Goal: Task Accomplishment & Management: Complete application form

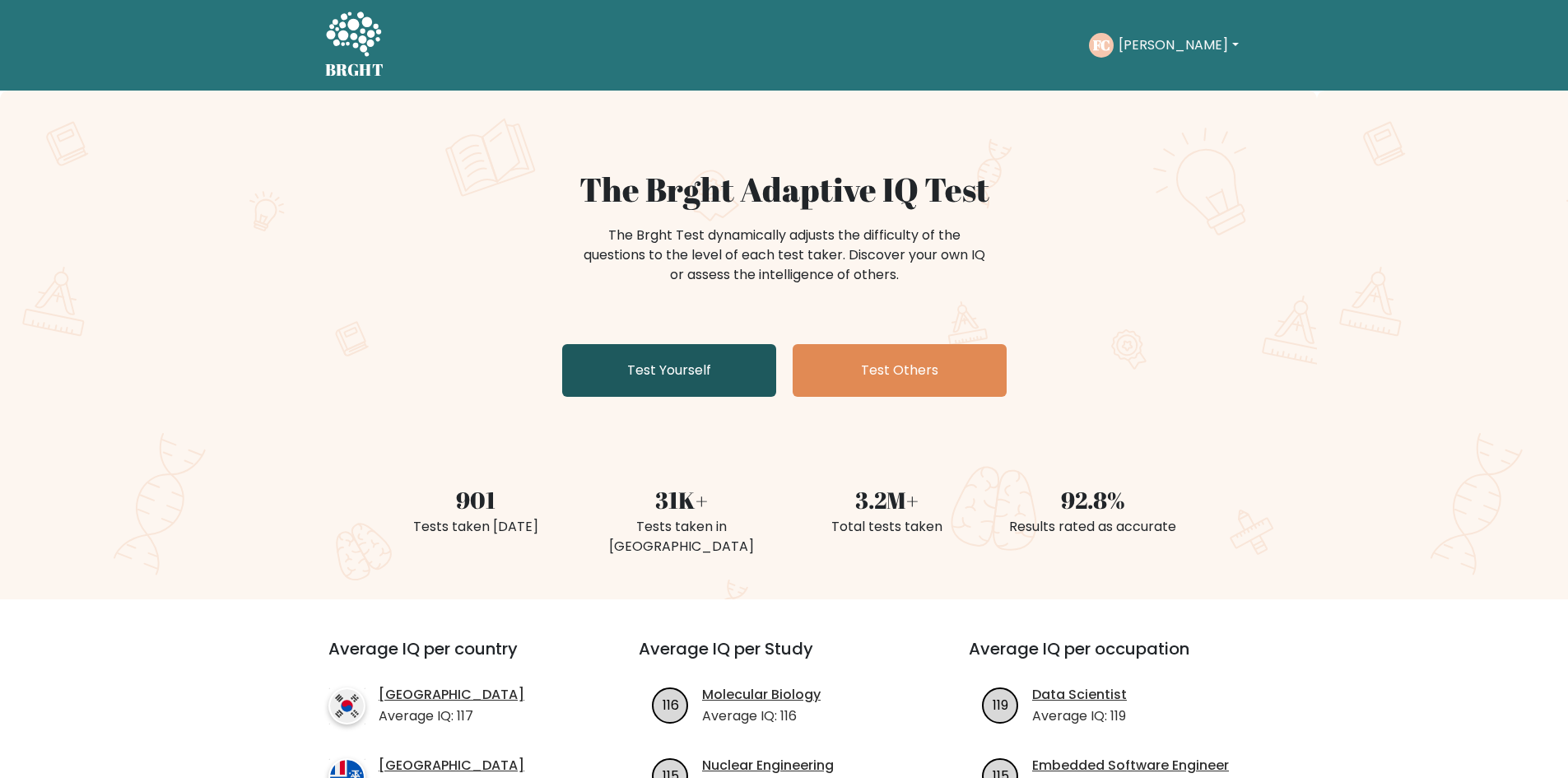
click at [688, 364] on link "Test Yourself" at bounding box center [669, 370] width 214 height 52
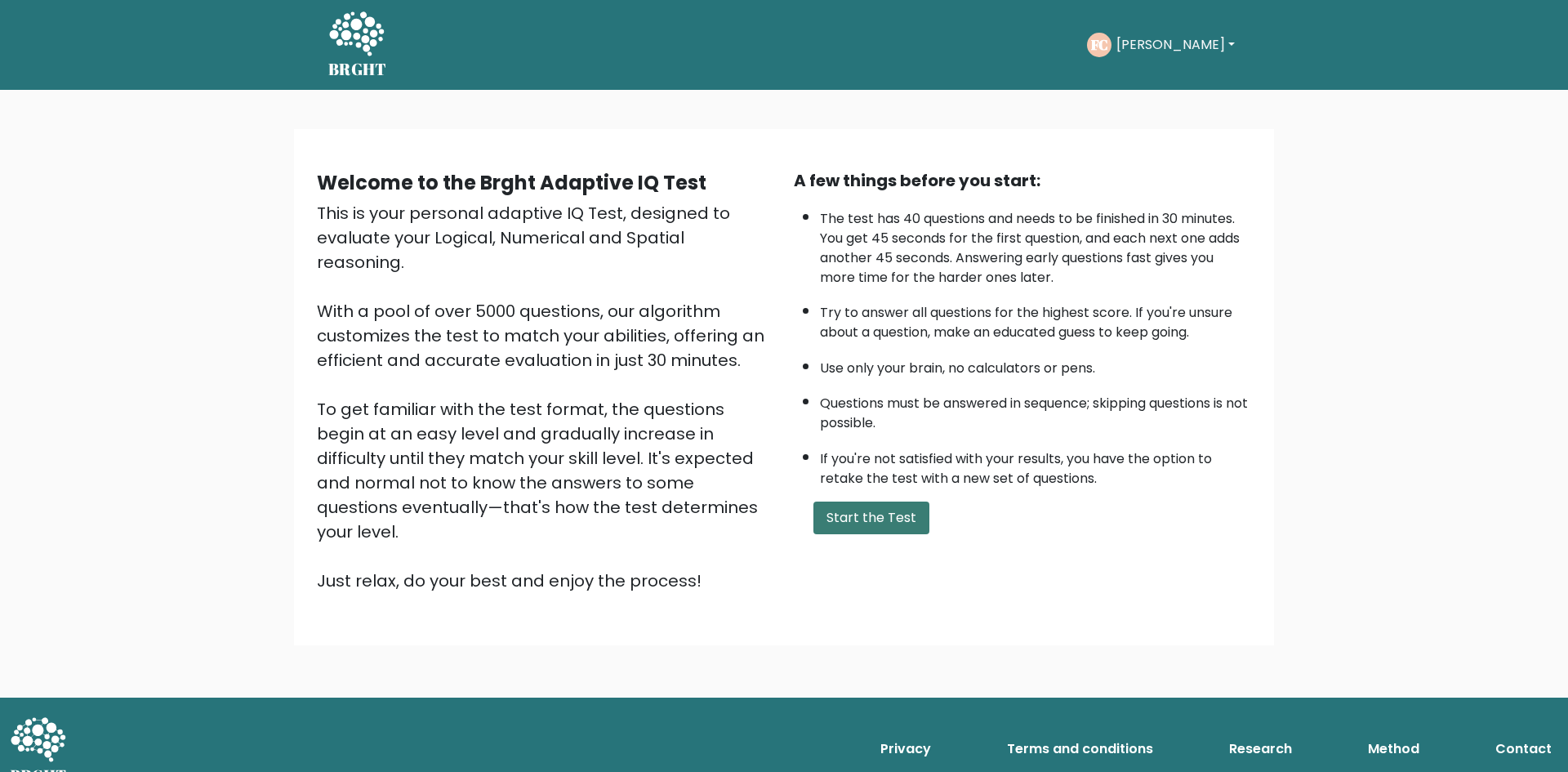
click at [904, 524] on button "Start the Test" at bounding box center [871, 518] width 116 height 32
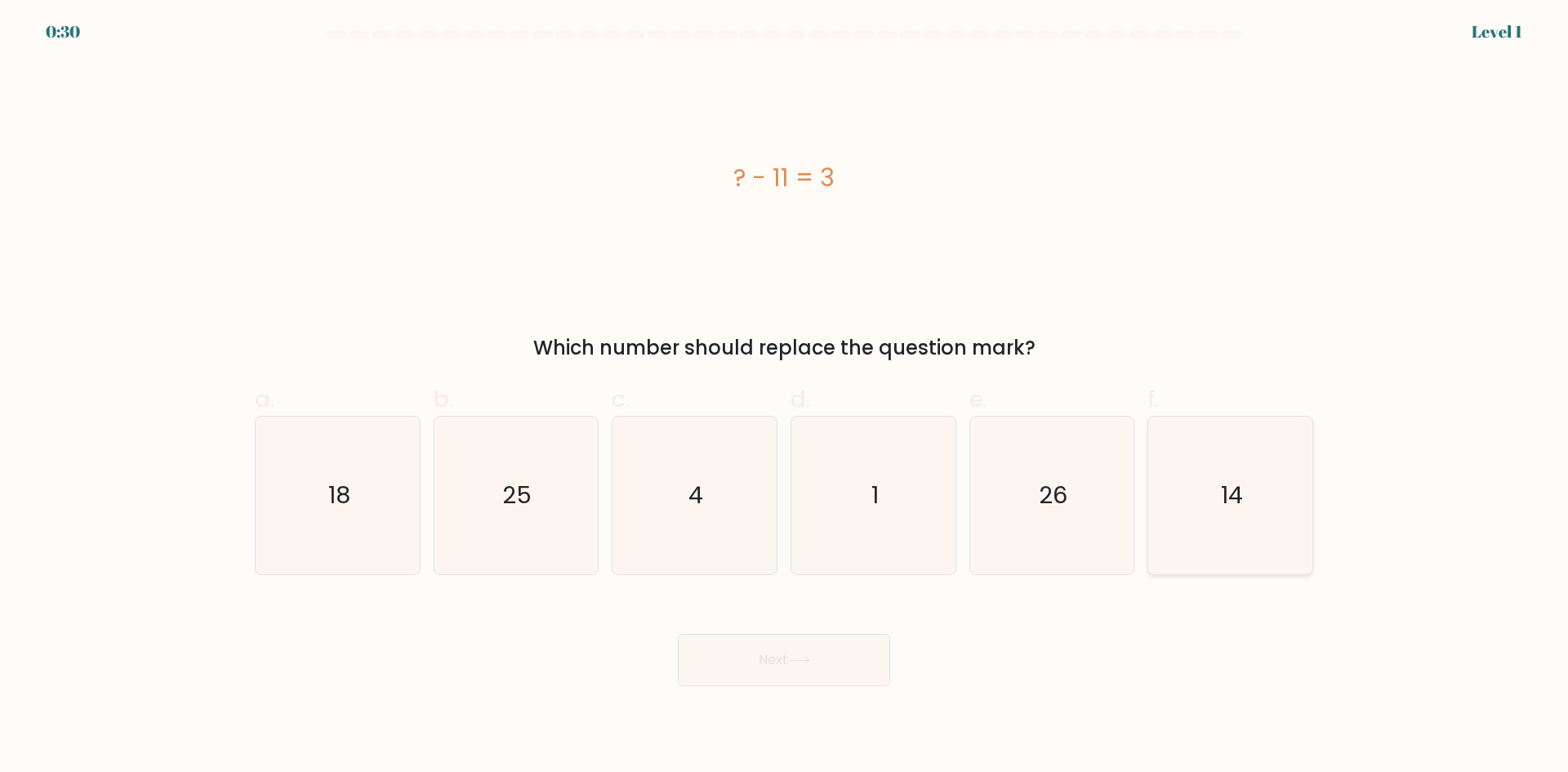
click at [1215, 468] on icon "14" at bounding box center [1230, 495] width 158 height 158
click at [784, 397] on input "f. 14" at bounding box center [784, 392] width 1 height 10
radio input "true"
click at [820, 628] on div "Next" at bounding box center [784, 640] width 1078 height 91
click at [821, 648] on button "Next" at bounding box center [784, 659] width 213 height 52
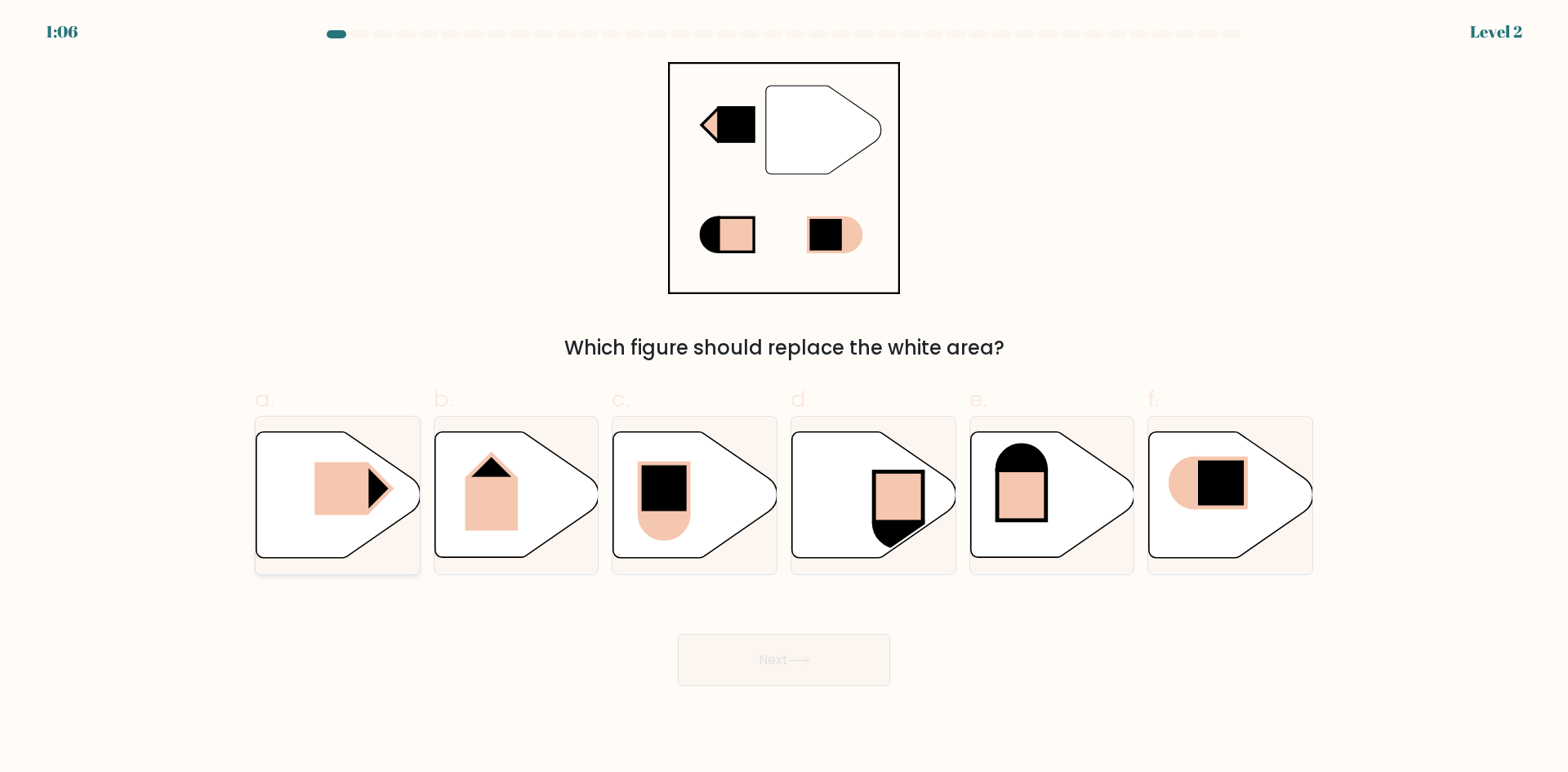
click at [335, 502] on rect at bounding box center [341, 488] width 54 height 53
click at [784, 397] on input "a." at bounding box center [784, 392] width 1 height 10
radio input "true"
click at [745, 640] on button "Next" at bounding box center [784, 659] width 213 height 52
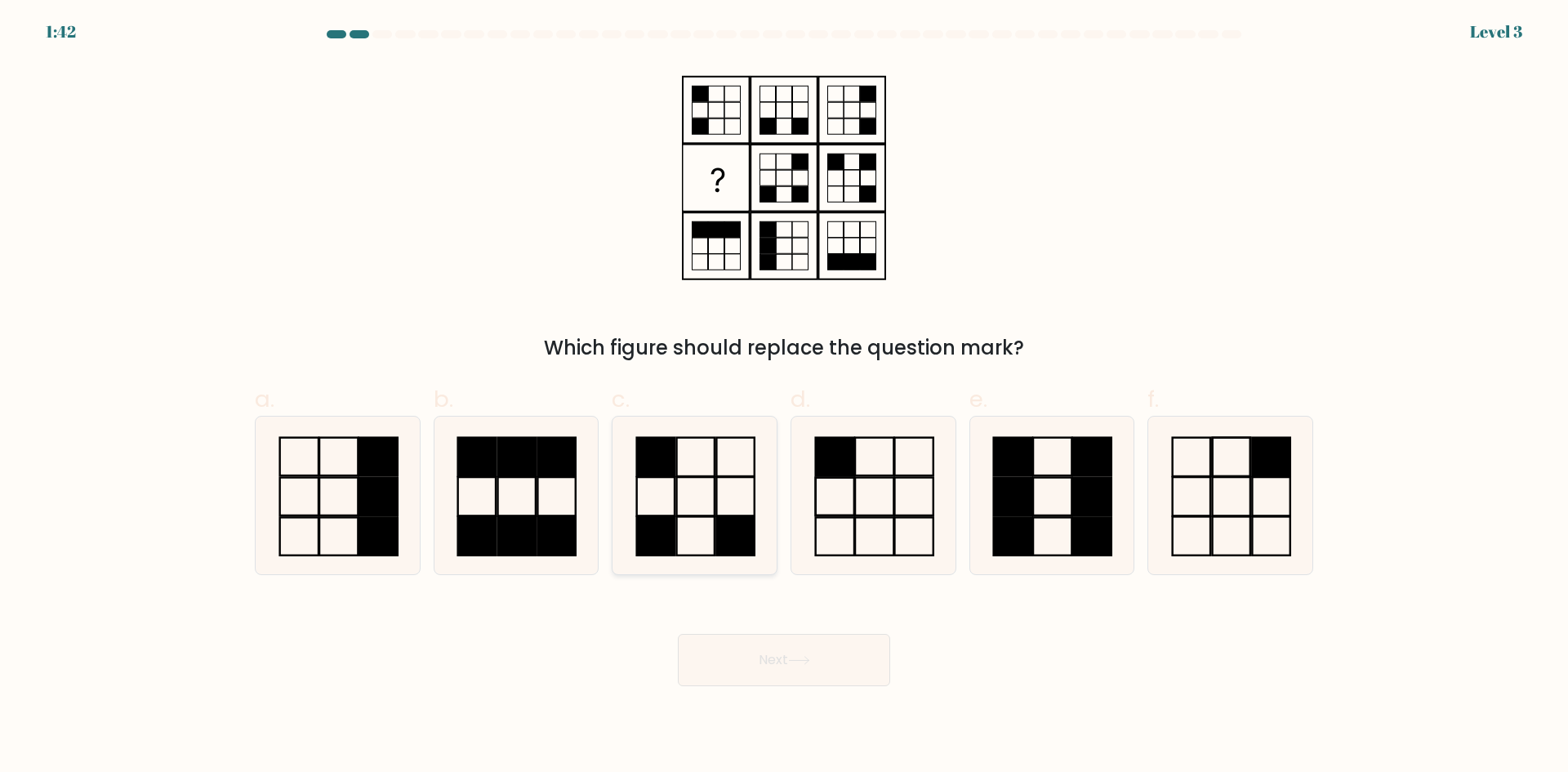
click at [724, 516] on rect at bounding box center [736, 496] width 38 height 38
click at [784, 397] on input "c." at bounding box center [784, 392] width 1 height 10
radio input "true"
click at [827, 665] on button "Next" at bounding box center [784, 659] width 213 height 52
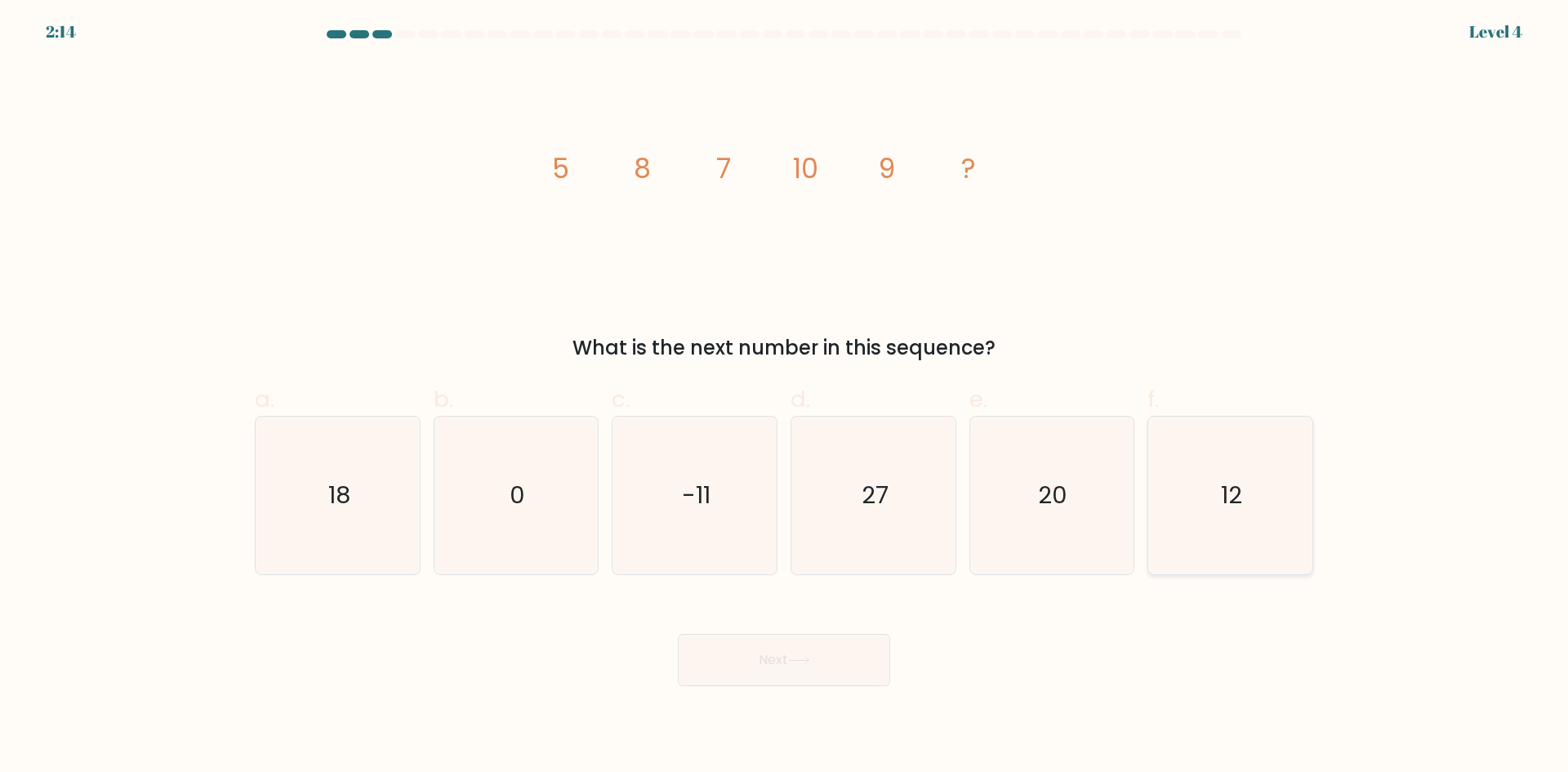
click at [1203, 518] on icon "12" at bounding box center [1230, 495] width 158 height 158
click at [784, 397] on input "f. 12" at bounding box center [784, 392] width 1 height 10
radio input "true"
click at [879, 663] on button "Next" at bounding box center [784, 659] width 213 height 52
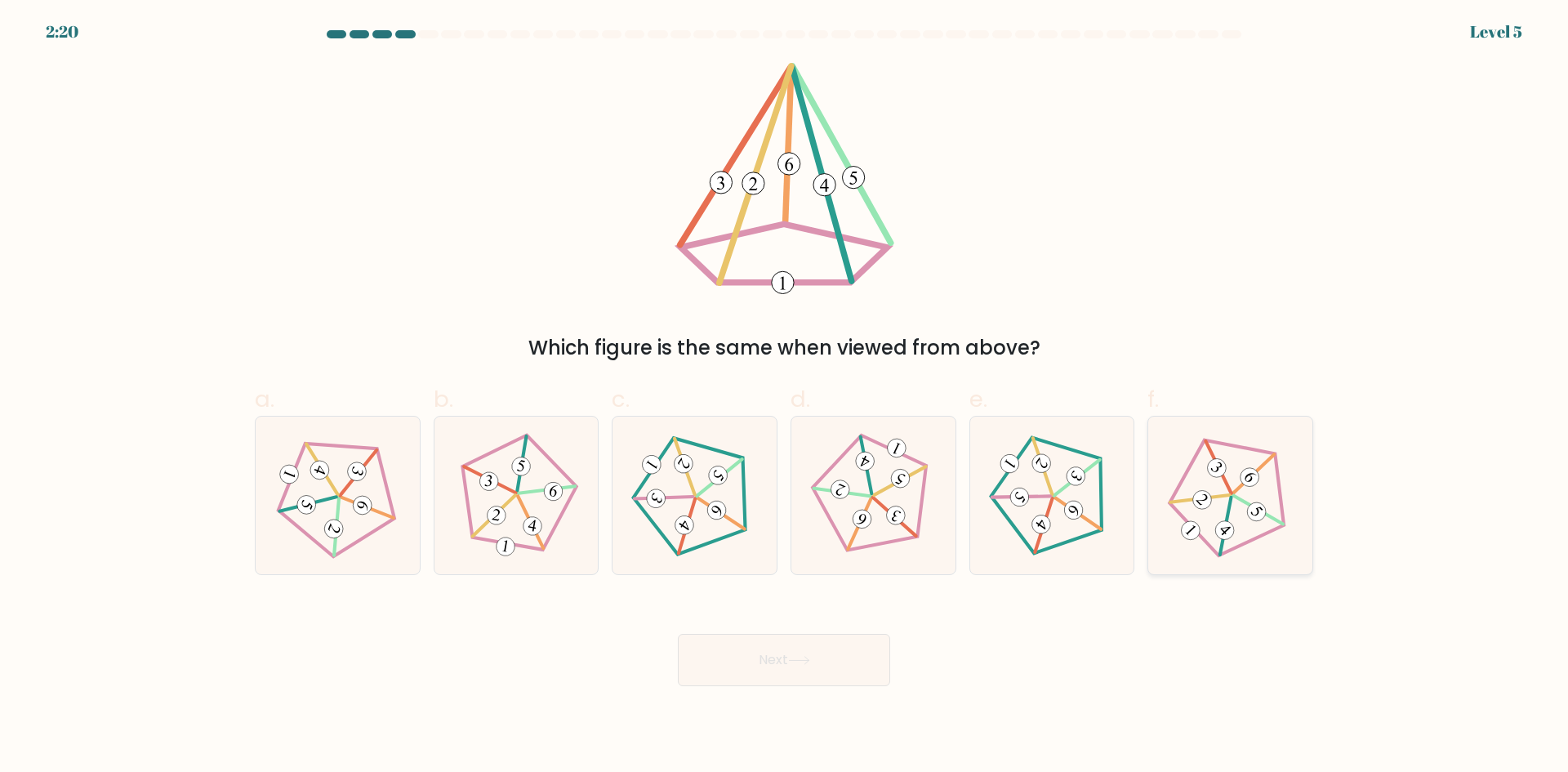
drag, startPoint x: 1236, startPoint y: 544, endPoint x: 1147, endPoint y: 562, distance: 90.8
click at [1237, 544] on icon at bounding box center [1229, 494] width 125 height 126
click at [784, 397] on input "f." at bounding box center [784, 392] width 1 height 10
radio input "true"
click at [807, 662] on icon at bounding box center [799, 660] width 22 height 9
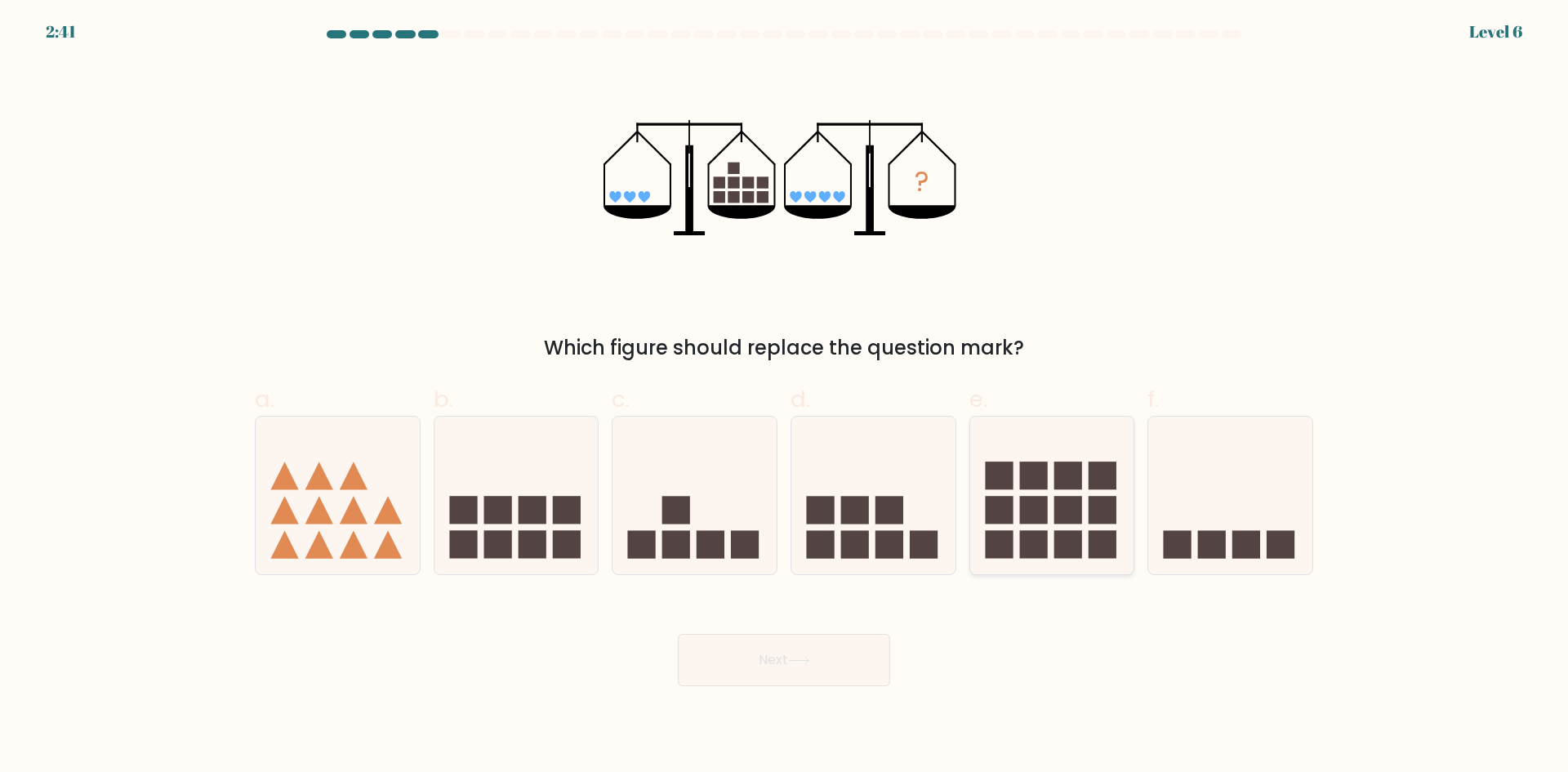
click at [1052, 502] on icon at bounding box center [1052, 494] width 164 height 136
click at [784, 397] on input "e." at bounding box center [784, 392] width 1 height 10
radio input "true"
click at [839, 670] on button "Next" at bounding box center [784, 659] width 213 height 52
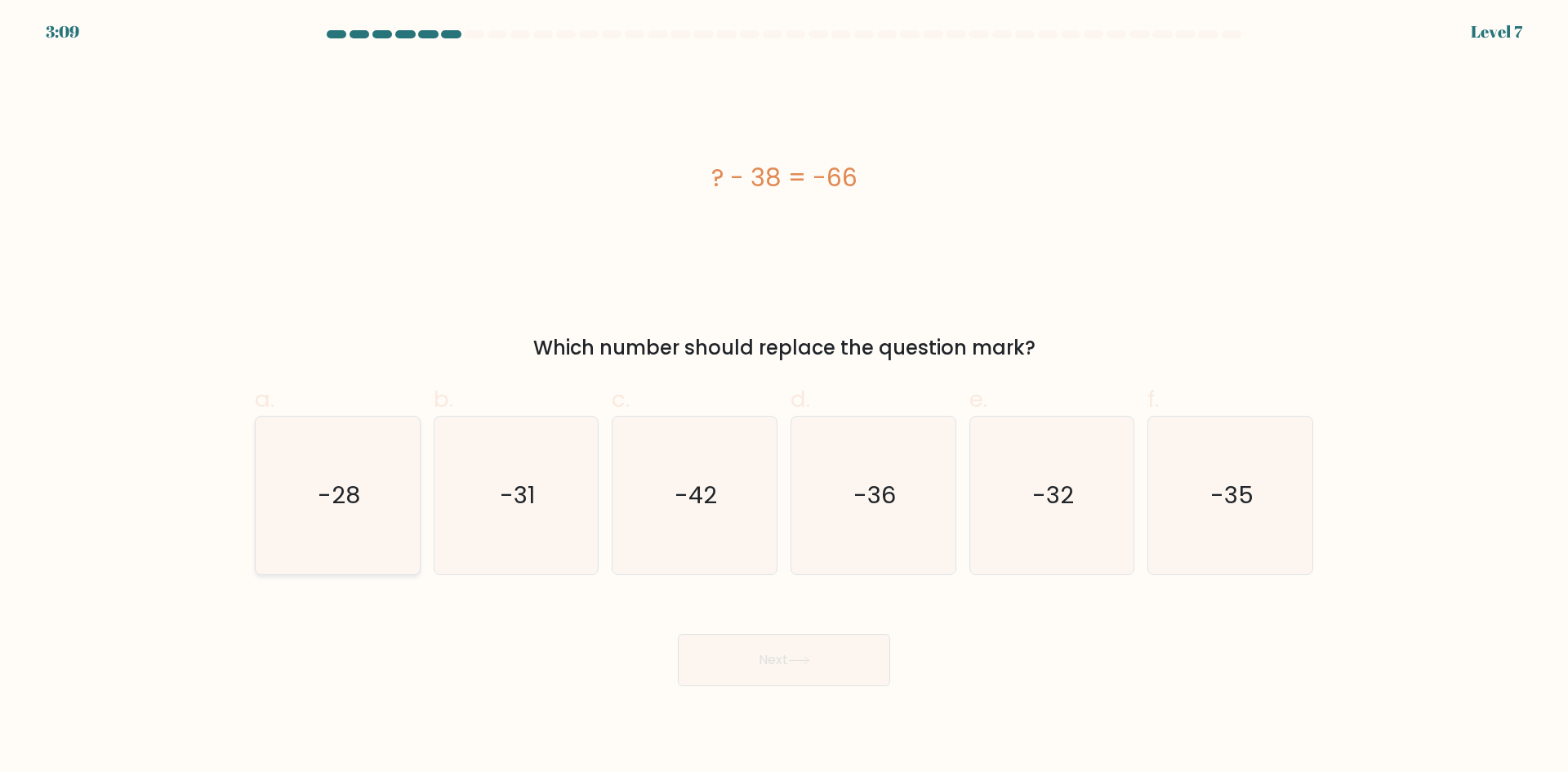
click at [308, 541] on icon "-28" at bounding box center [337, 495] width 158 height 158
click at [784, 397] on input "a. -28" at bounding box center [784, 392] width 1 height 10
radio input "true"
click at [817, 664] on button "Next" at bounding box center [784, 659] width 213 height 52
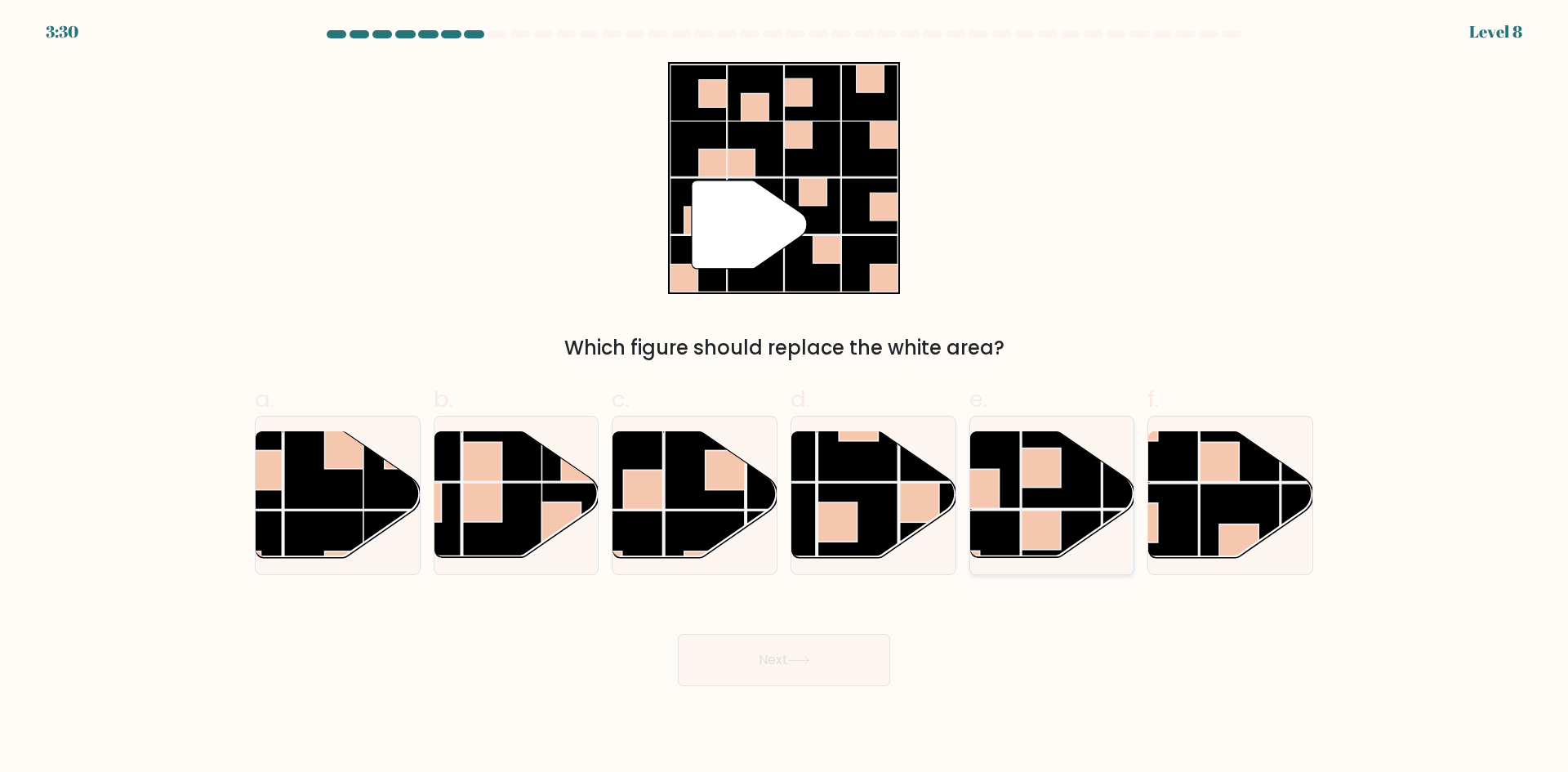
click at [1064, 515] on rect at bounding box center [1062, 551] width 80 height 80
click at [784, 397] on input "e." at bounding box center [784, 392] width 1 height 10
radio input "true"
click at [847, 664] on button "Next" at bounding box center [784, 659] width 213 height 52
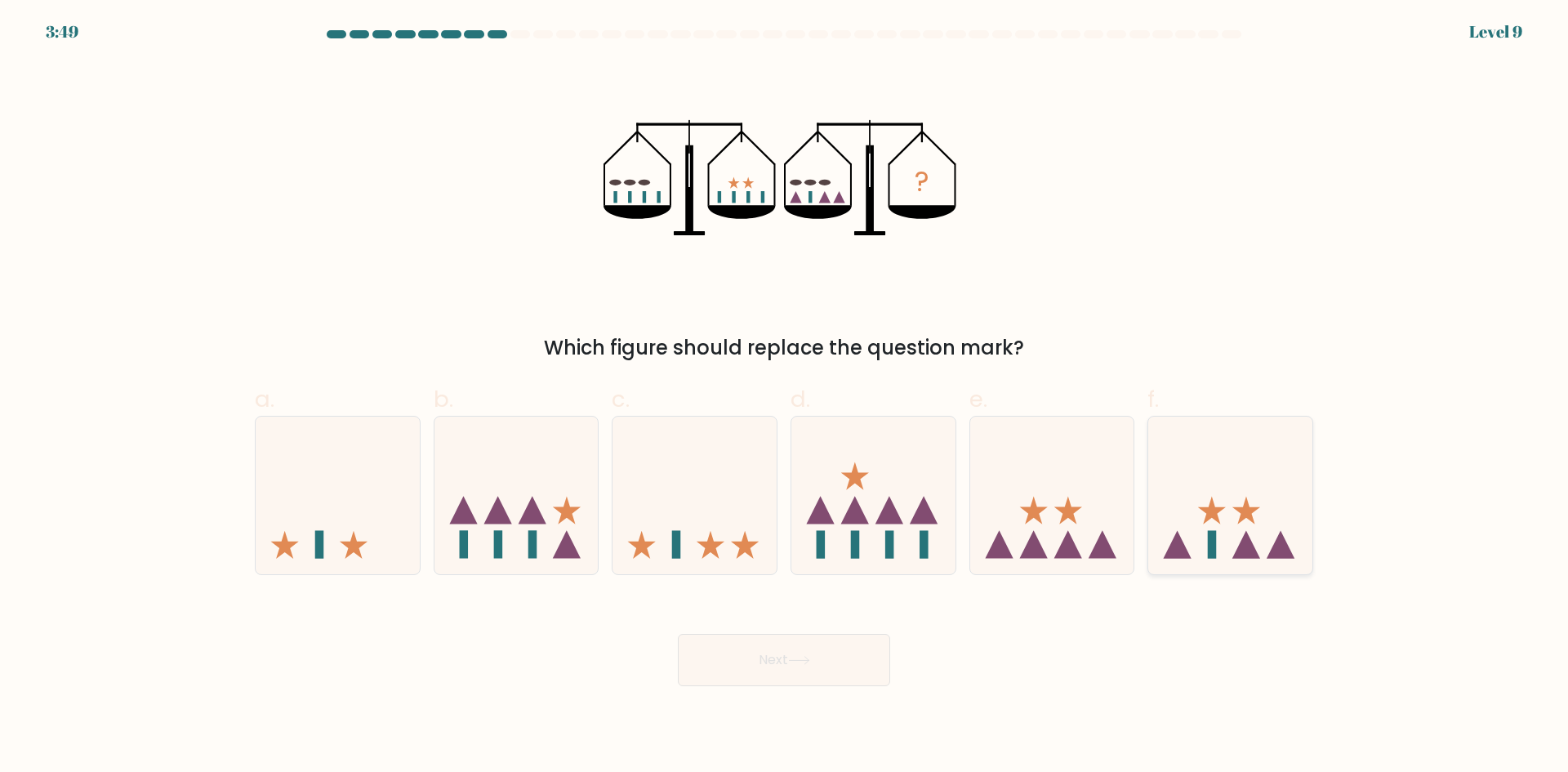
click at [1273, 518] on icon at bounding box center [1230, 494] width 164 height 136
click at [784, 397] on input "f." at bounding box center [784, 392] width 1 height 10
radio input "true"
click at [828, 679] on button "Next" at bounding box center [784, 659] width 213 height 52
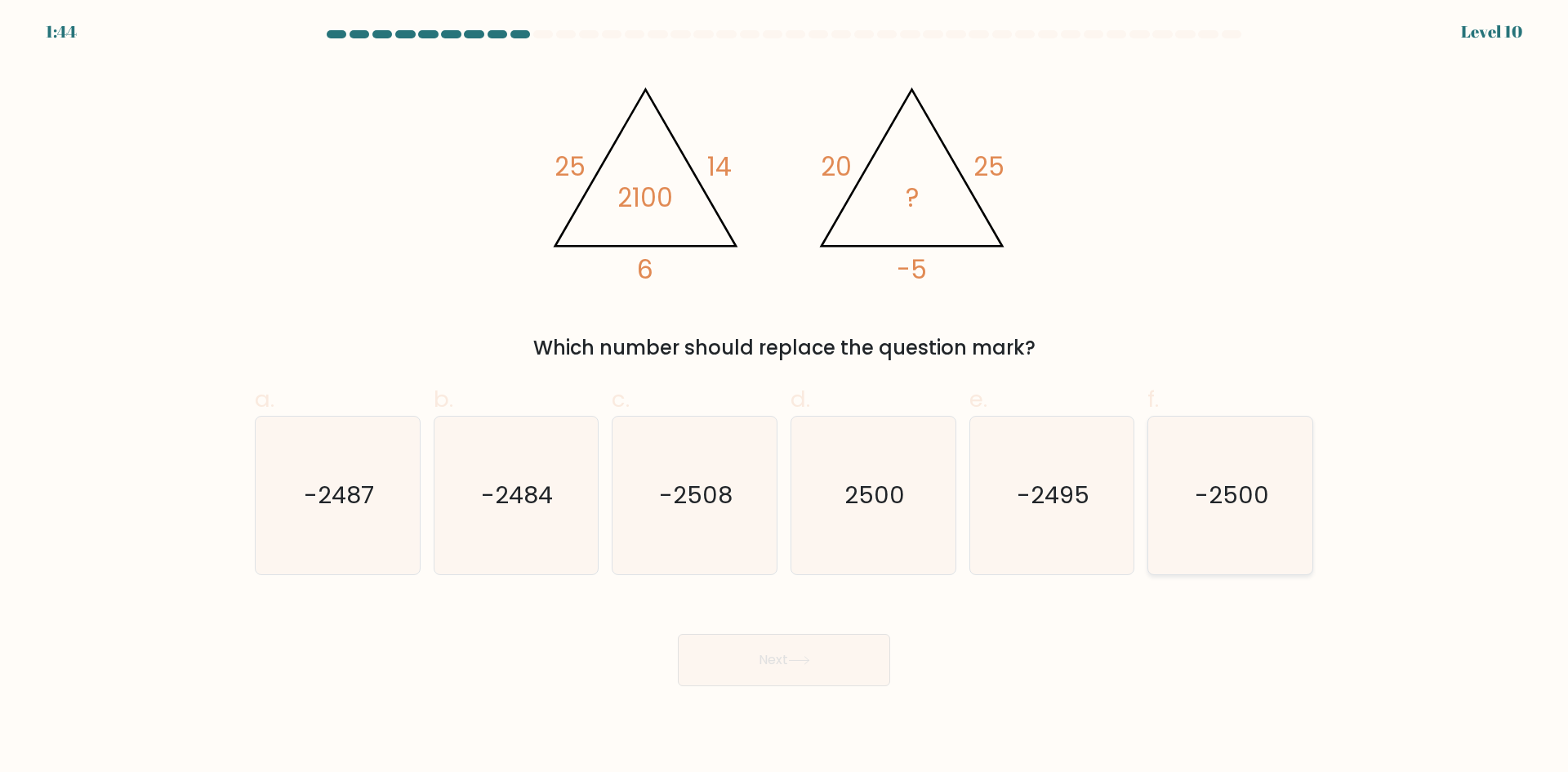
click at [1306, 459] on icon "-2500" at bounding box center [1230, 495] width 158 height 158
click at [784, 397] on input "f. -2500" at bounding box center [784, 392] width 1 height 10
radio input "true"
click at [742, 677] on button "Next" at bounding box center [784, 659] width 213 height 52
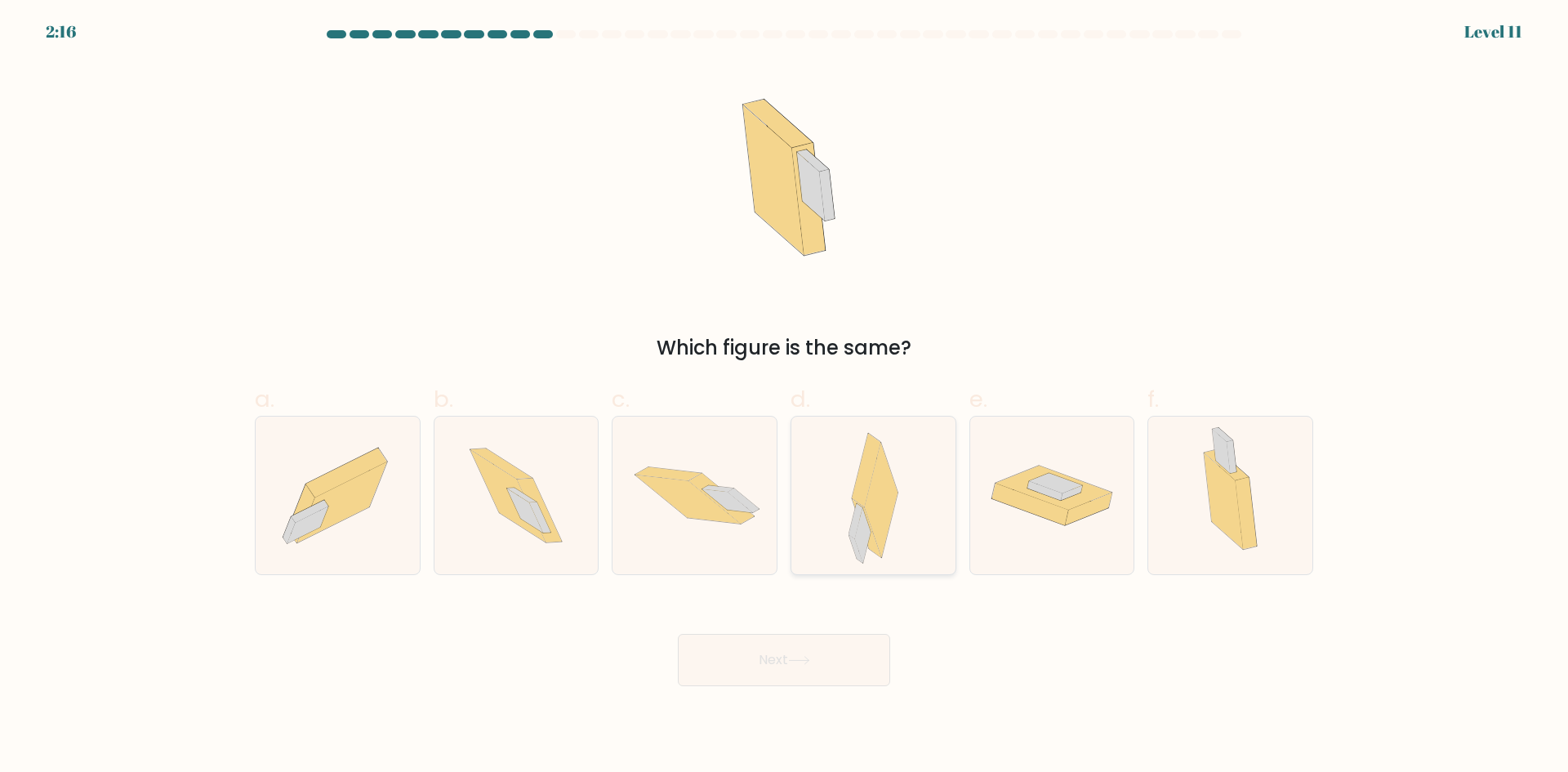
click at [927, 478] on div at bounding box center [873, 495] width 166 height 160
click at [784, 397] on input "d." at bounding box center [784, 392] width 1 height 10
radio input "true"
click at [832, 676] on button "Next" at bounding box center [784, 659] width 213 height 52
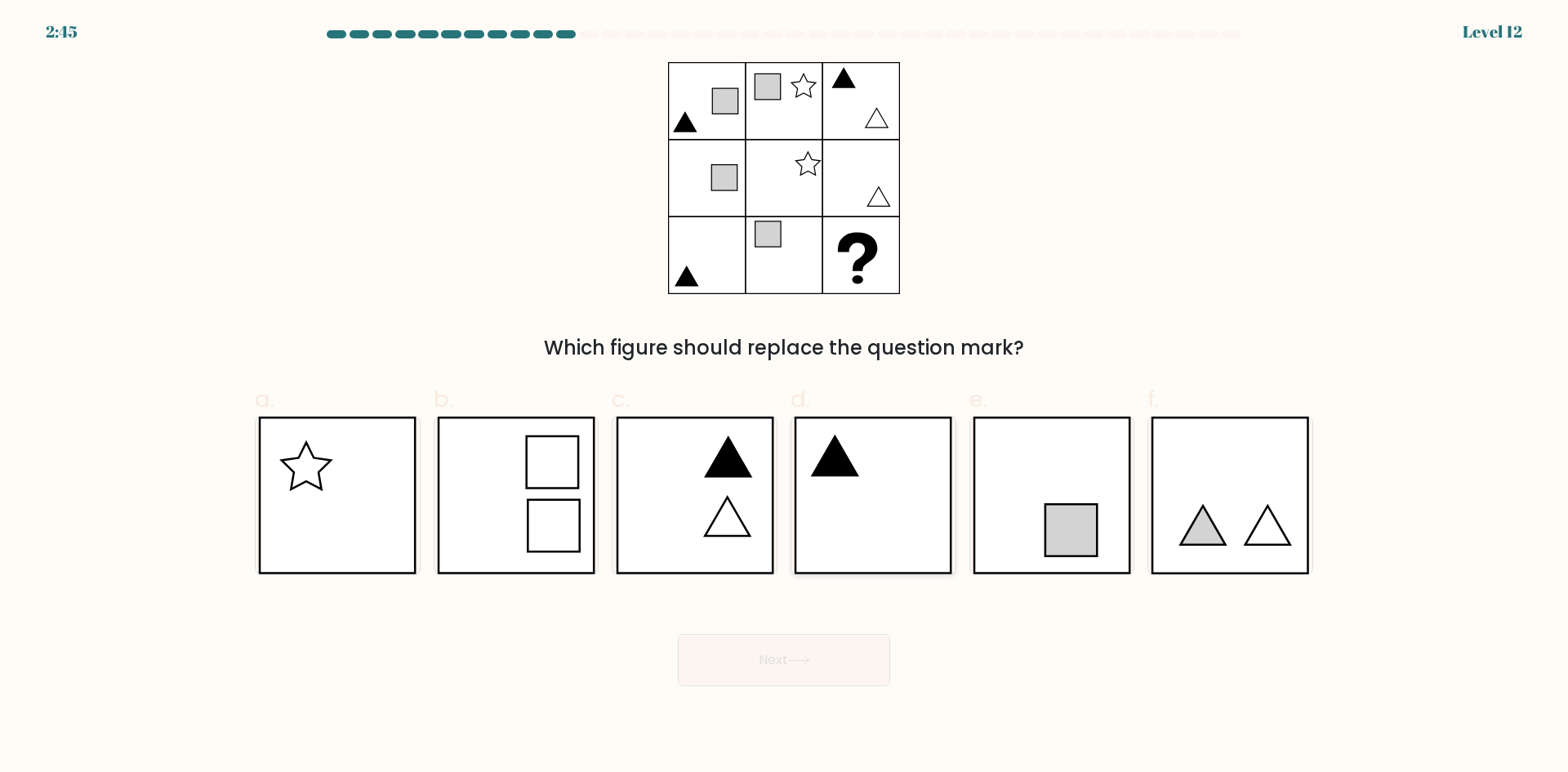
click at [839, 459] on icon at bounding box center [835, 456] width 45 height 39
click at [784, 397] on input "d." at bounding box center [784, 392] width 1 height 10
radio input "true"
click at [843, 672] on button "Next" at bounding box center [784, 659] width 213 height 52
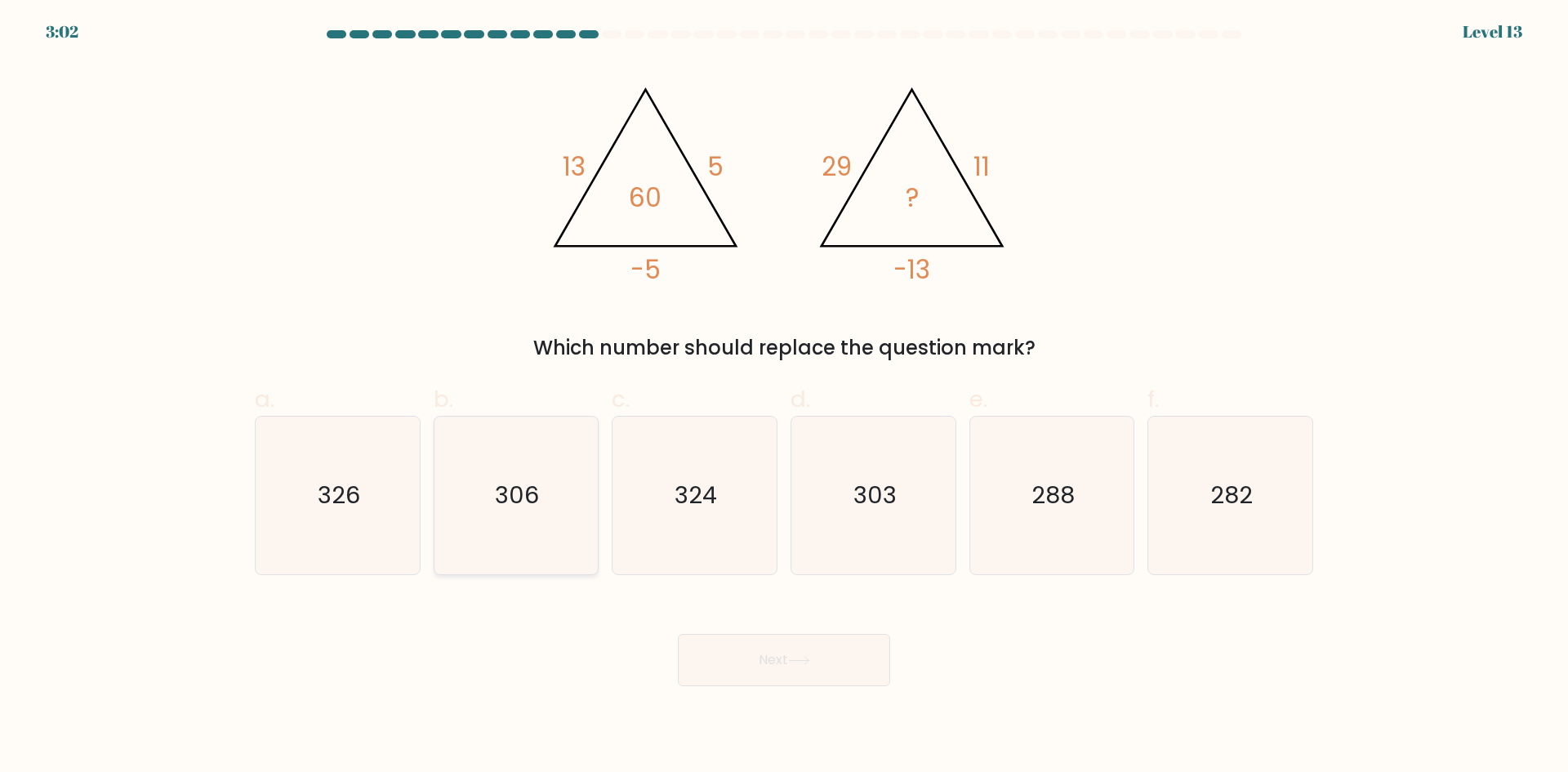
click at [501, 515] on icon "306" at bounding box center [516, 495] width 158 height 158
click at [784, 397] on input "b. 306" at bounding box center [784, 392] width 1 height 10
radio input "true"
click at [799, 651] on button "Next" at bounding box center [784, 659] width 213 height 52
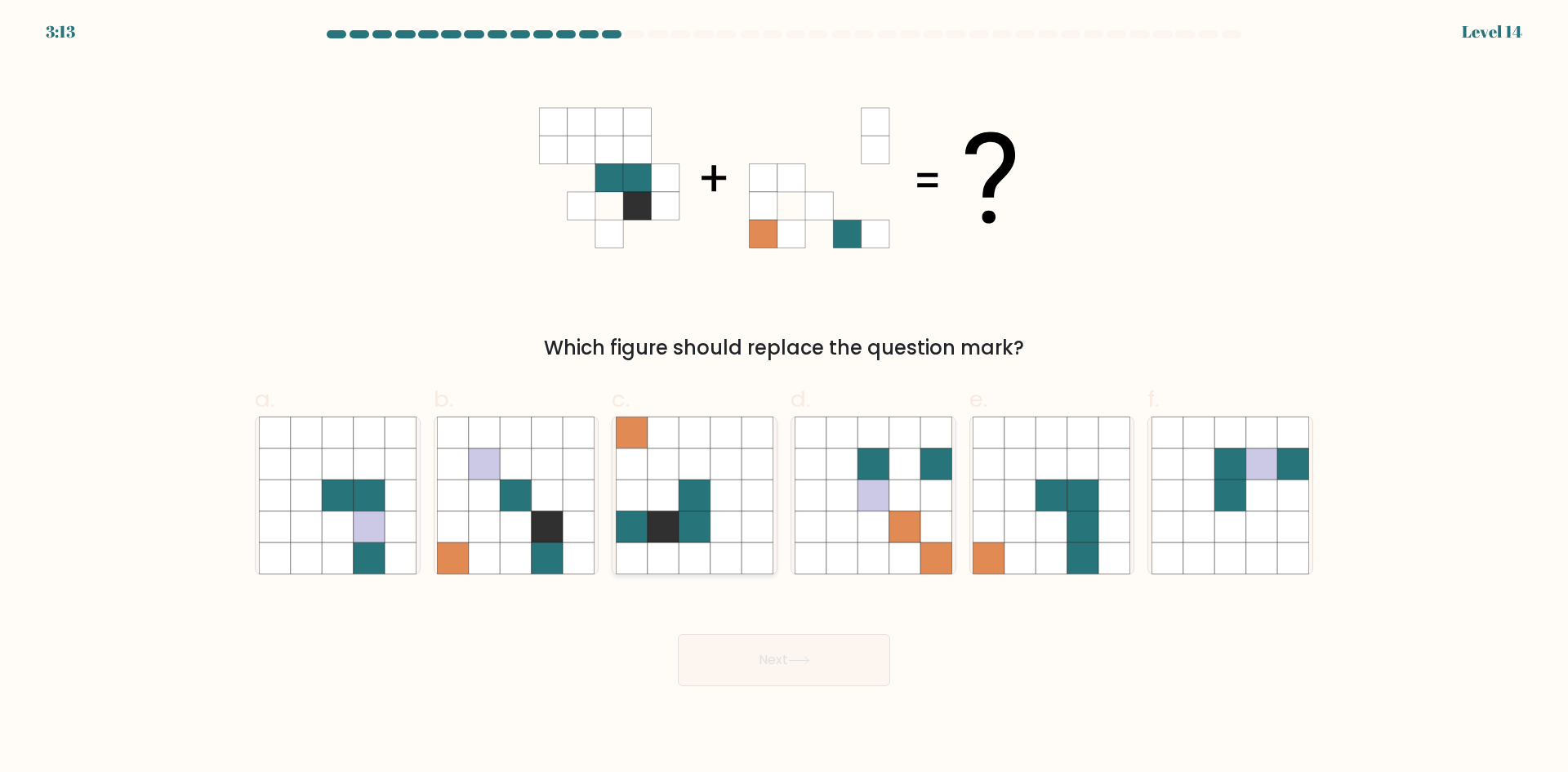
drag, startPoint x: 702, startPoint y: 556, endPoint x: 710, endPoint y: 561, distance: 9.4
click at [704, 556] on icon at bounding box center [694, 558] width 31 height 31
click at [784, 397] on input "c." at bounding box center [784, 392] width 1 height 10
radio input "true"
click at [791, 636] on button "Next" at bounding box center [784, 659] width 213 height 52
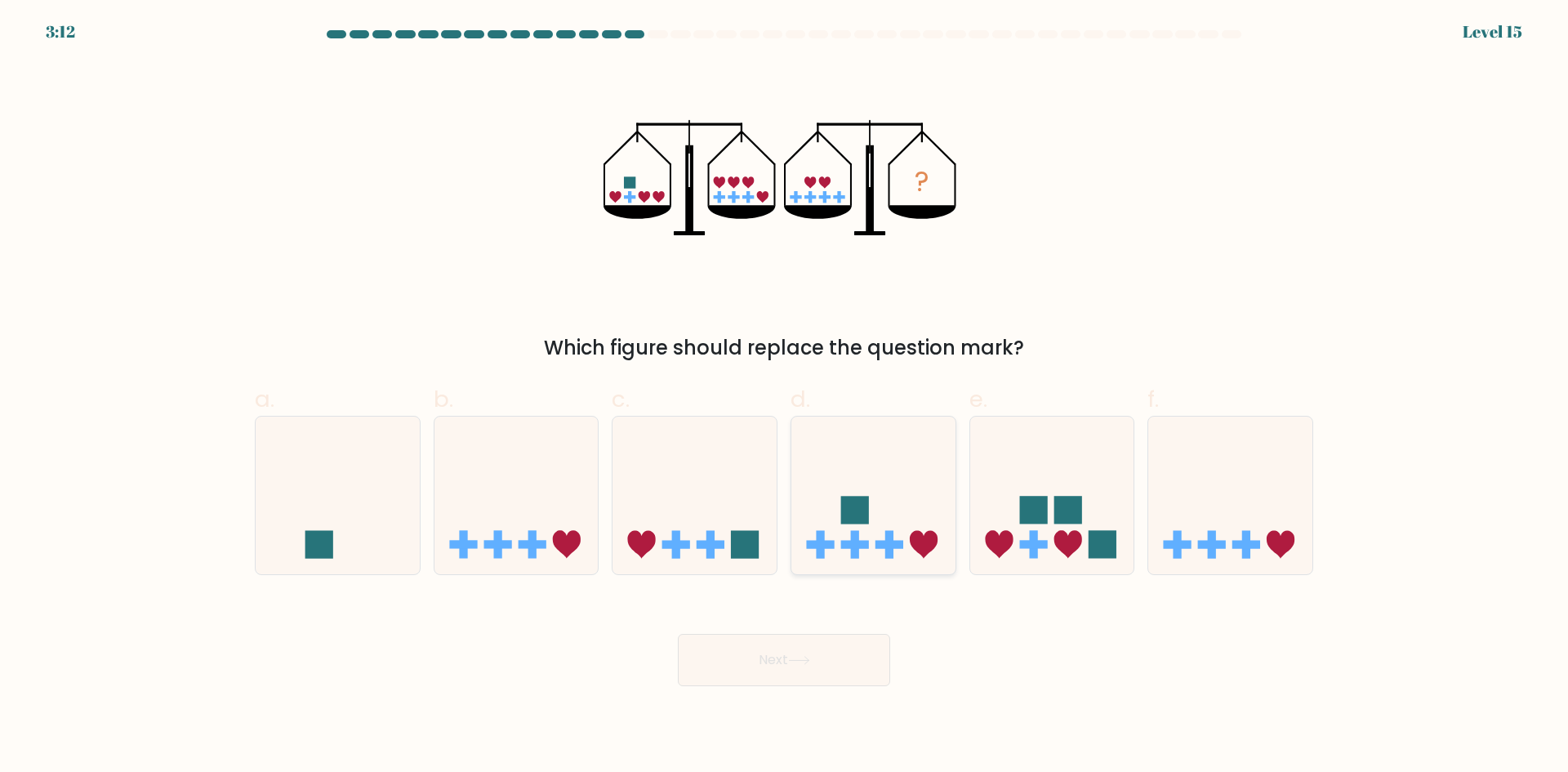
click at [893, 510] on icon at bounding box center [873, 494] width 164 height 136
click at [784, 397] on input "d." at bounding box center [784, 392] width 1 height 10
radio input "true"
click at [858, 670] on button "Next" at bounding box center [784, 659] width 213 height 52
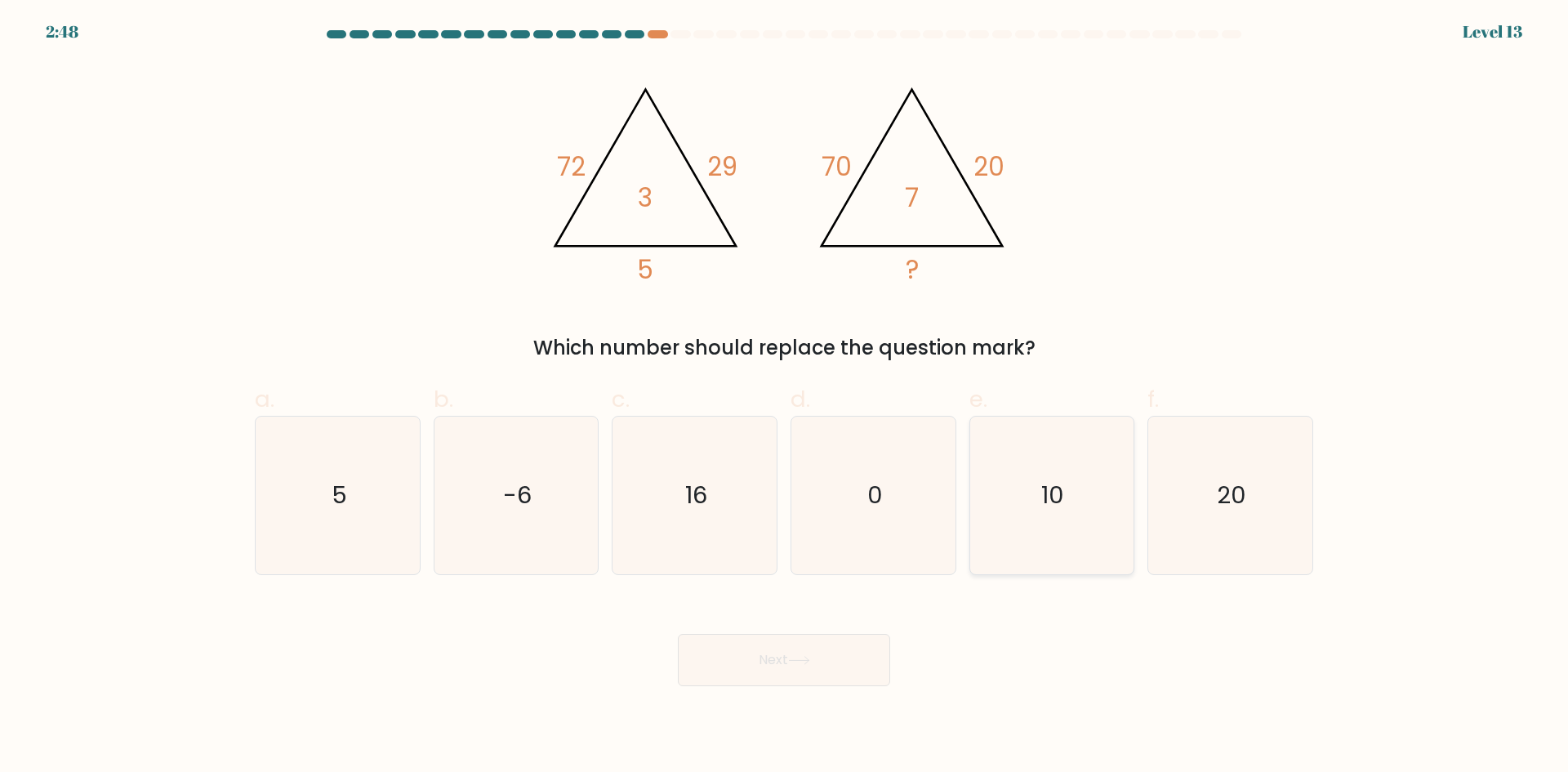
click at [1090, 466] on icon "10" at bounding box center [1051, 495] width 158 height 158
click at [784, 397] on input "e. 10" at bounding box center [784, 392] width 1 height 10
radio input "true"
click at [816, 672] on button "Next" at bounding box center [784, 659] width 213 height 52
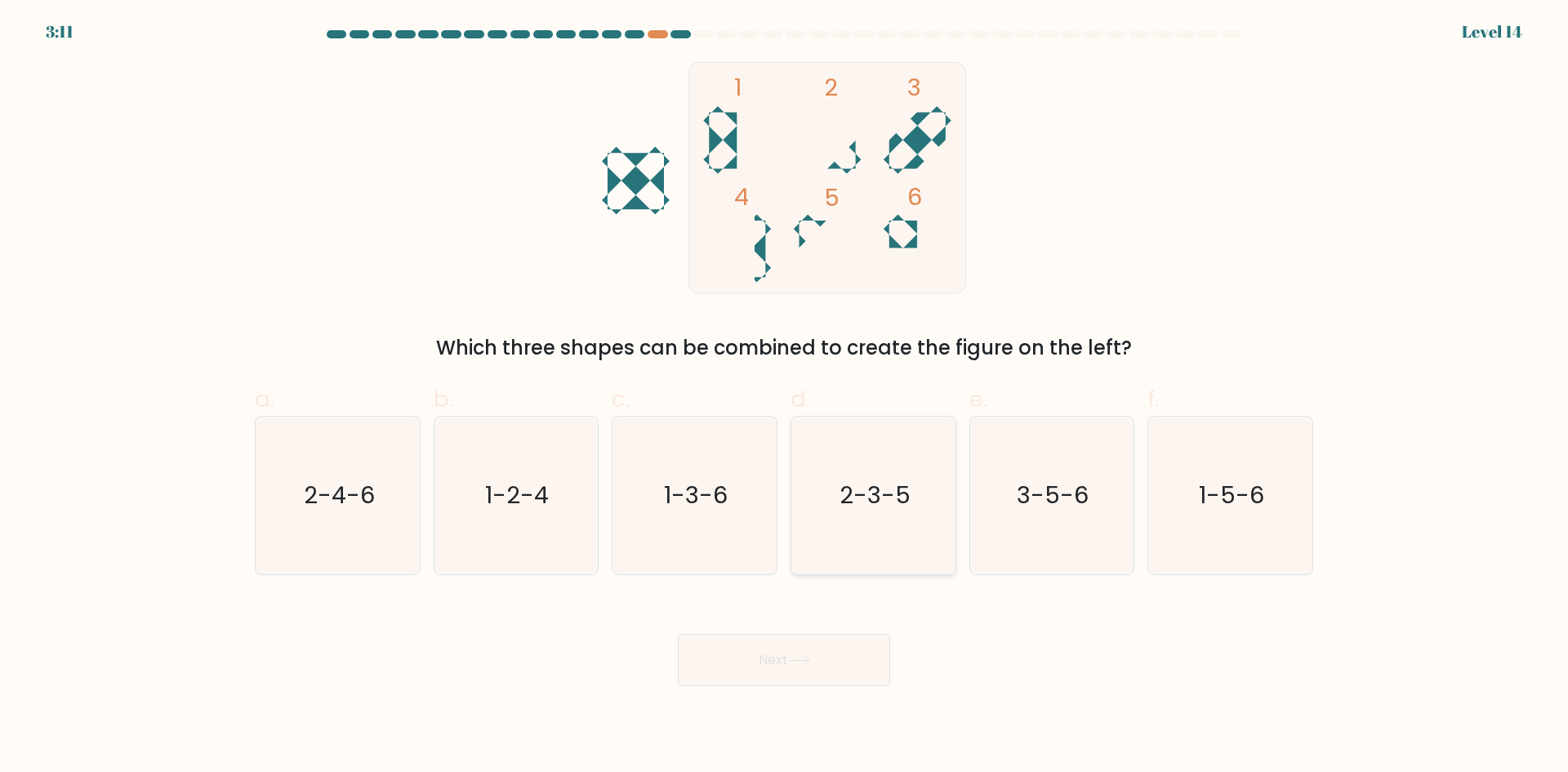
click at [918, 480] on icon "2-3-5" at bounding box center [873, 495] width 158 height 158
click at [784, 397] on input "d. 2-3-5" at bounding box center [784, 392] width 1 height 10
radio input "true"
click at [831, 661] on button "Next" at bounding box center [784, 659] width 213 height 52
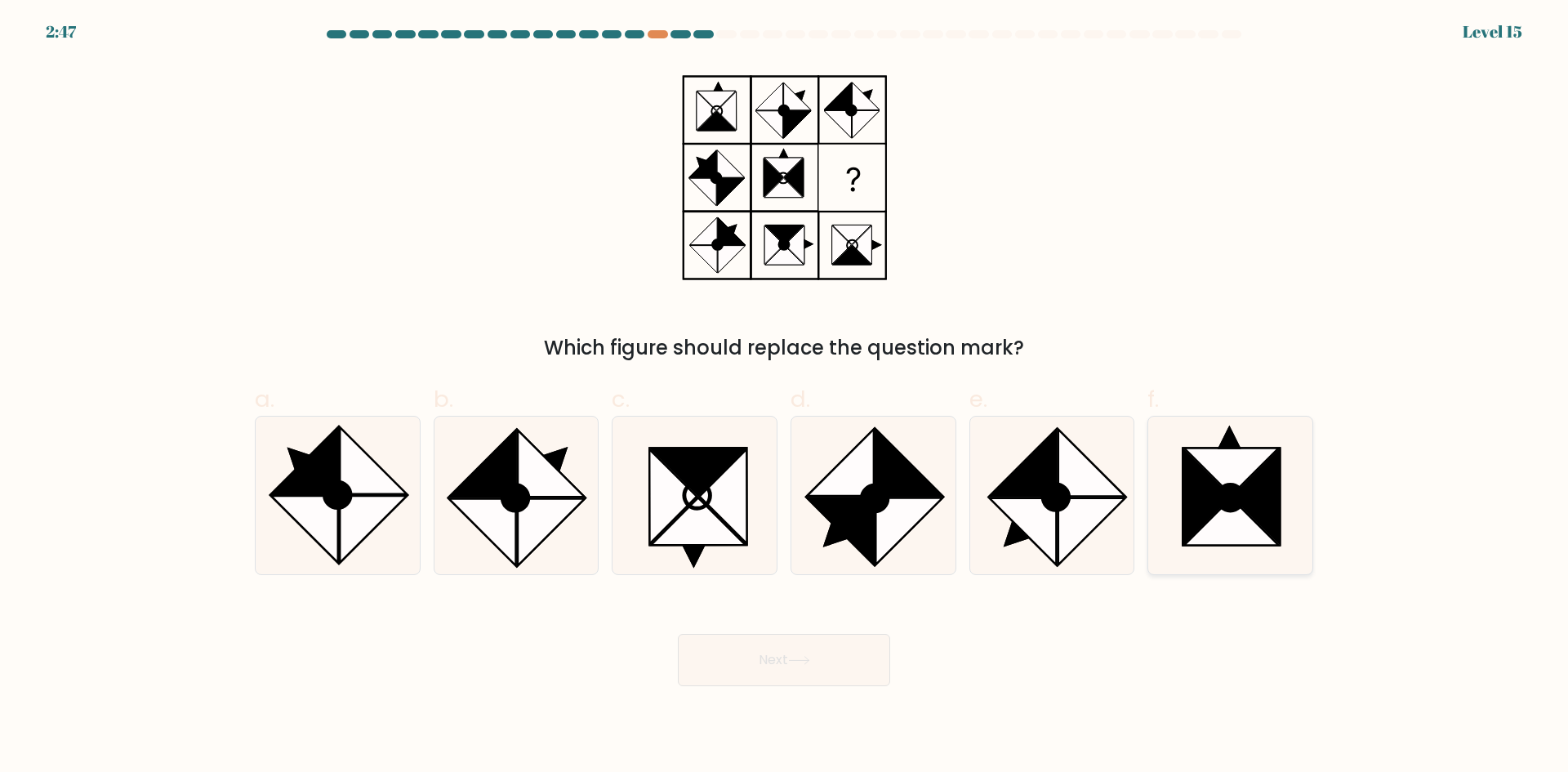
click at [1238, 490] on icon at bounding box center [1230, 497] width 26 height 26
click at [784, 397] on input "f." at bounding box center [784, 392] width 1 height 10
radio input "true"
click at [837, 662] on button "Next" at bounding box center [784, 659] width 213 height 52
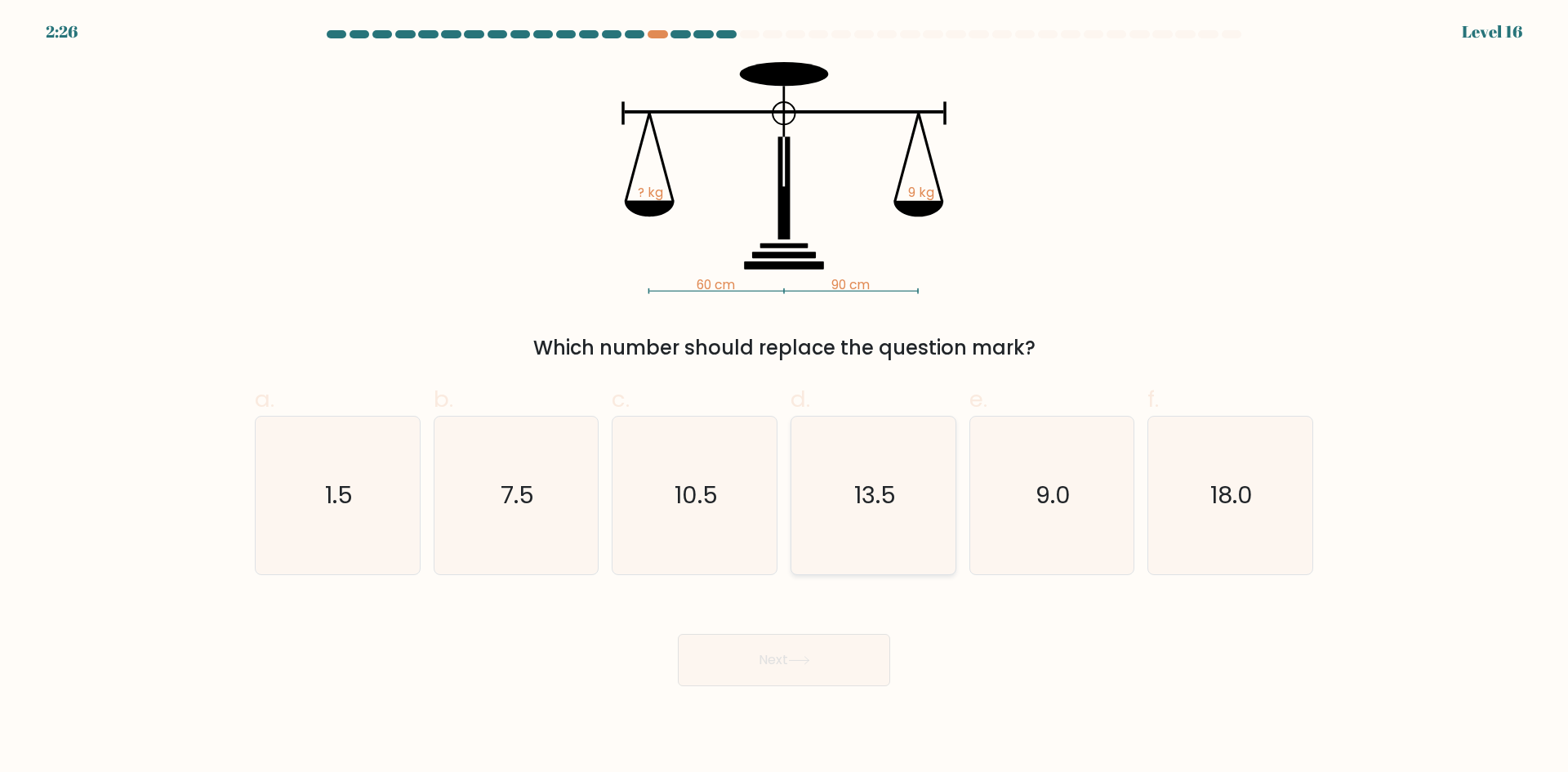
click at [927, 530] on icon "13.5" at bounding box center [873, 495] width 158 height 158
click at [784, 397] on input "d. 13.5" at bounding box center [784, 392] width 1 height 10
radio input "true"
click at [847, 651] on button "Next" at bounding box center [784, 659] width 213 height 52
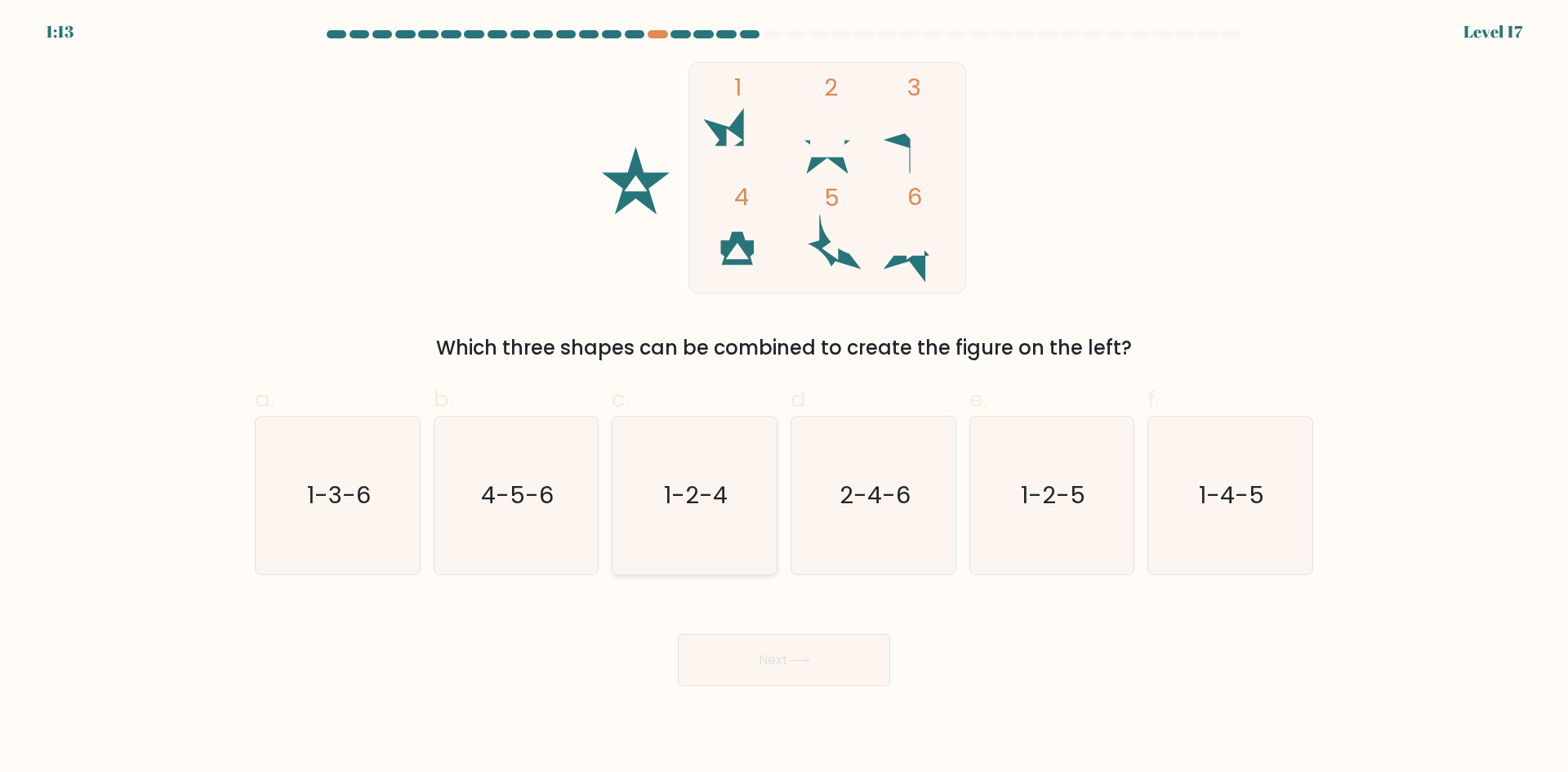
click at [745, 493] on icon "1-2-4" at bounding box center [694, 495] width 158 height 158
click at [784, 397] on input "c. 1-2-4" at bounding box center [784, 392] width 1 height 10
radio input "true"
click at [793, 642] on button "Next" at bounding box center [784, 659] width 213 height 52
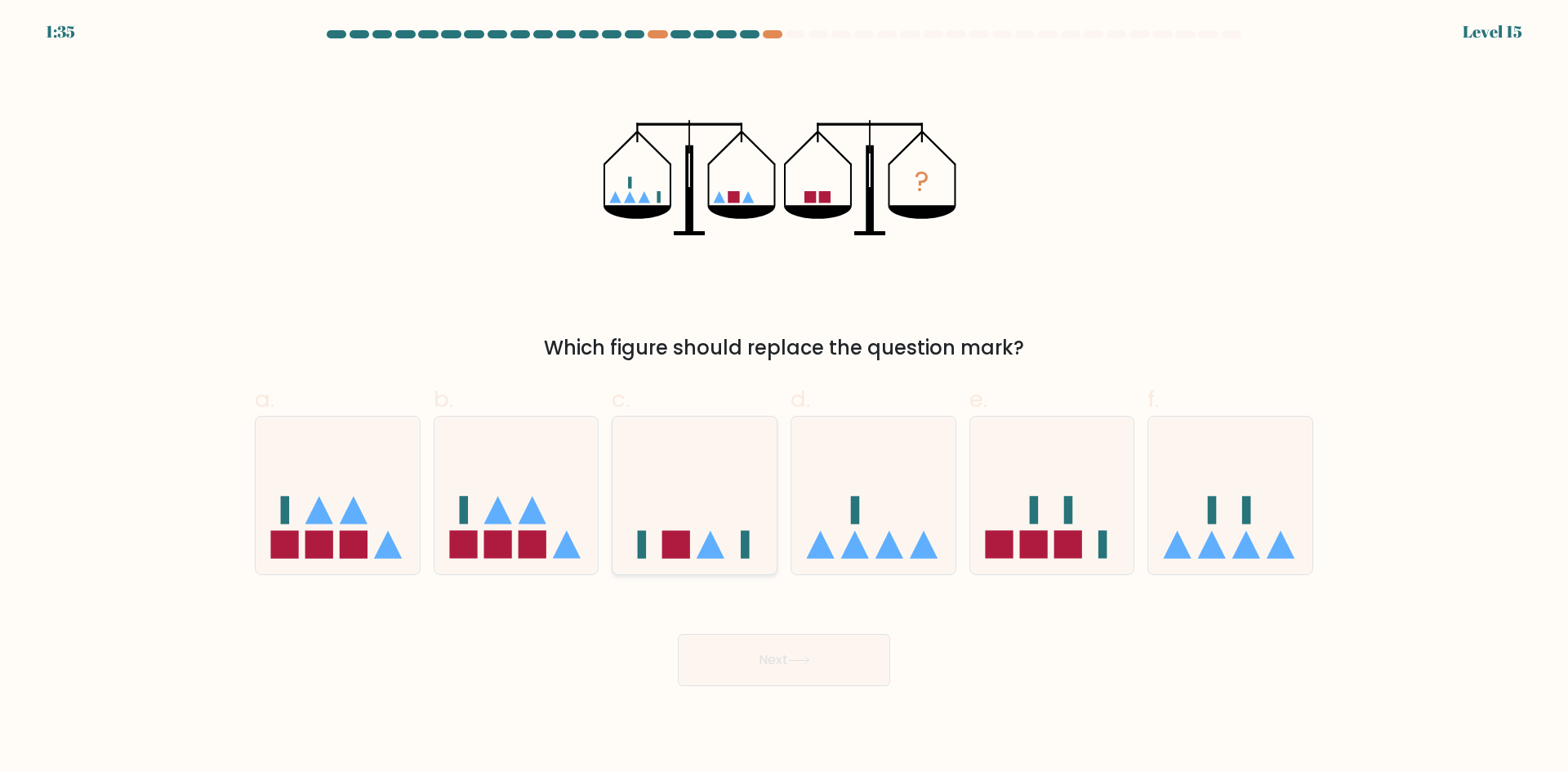
click at [737, 524] on icon at bounding box center [695, 494] width 164 height 136
click at [784, 397] on input "c." at bounding box center [784, 392] width 1 height 10
radio input "true"
click at [794, 659] on icon at bounding box center [799, 660] width 22 height 9
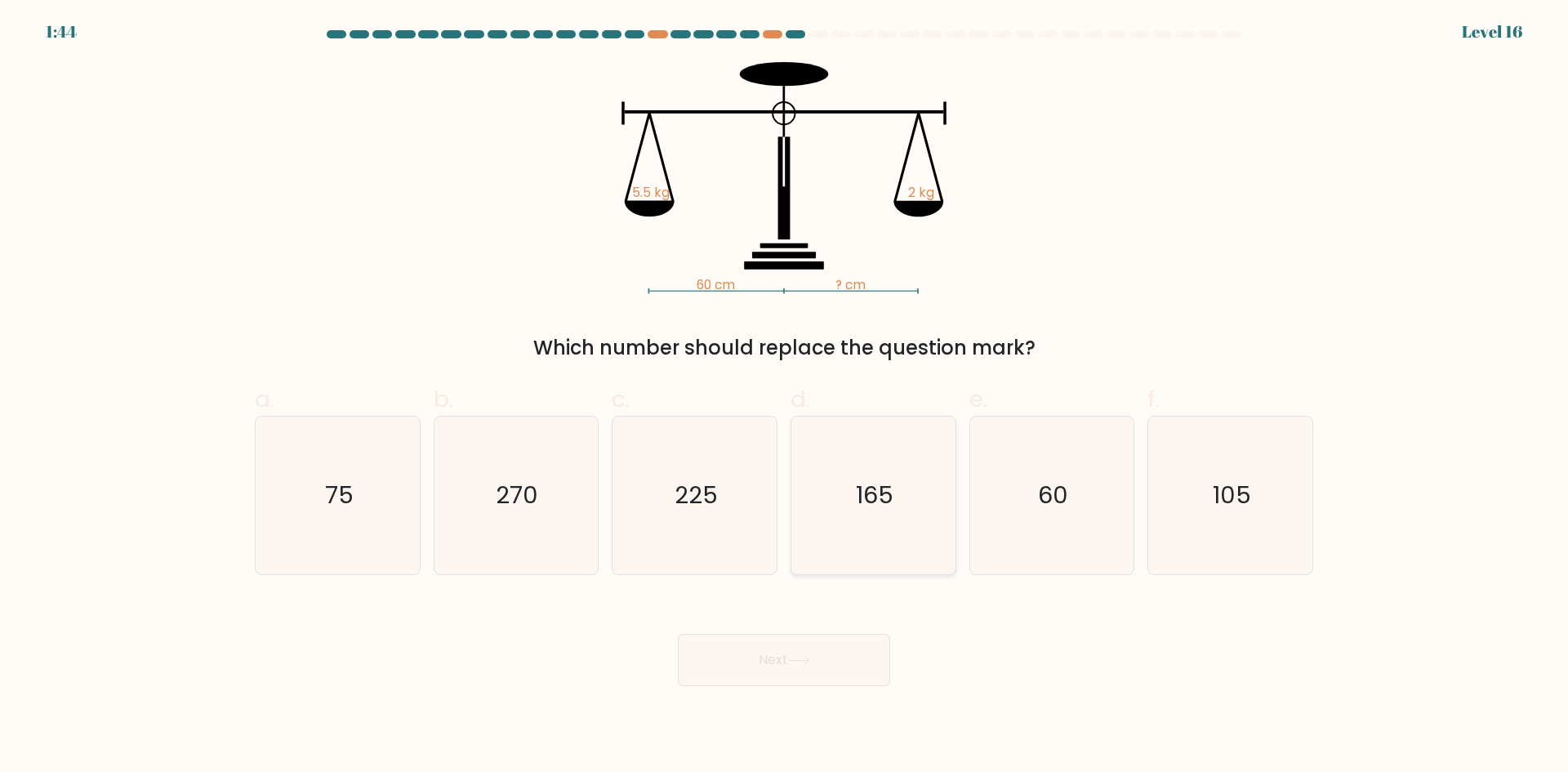
click at [886, 506] on text "165" at bounding box center [875, 495] width 38 height 32
click at [784, 397] on input "d. 165" at bounding box center [784, 392] width 1 height 10
radio input "true"
click at [848, 670] on button "Next" at bounding box center [784, 659] width 213 height 52
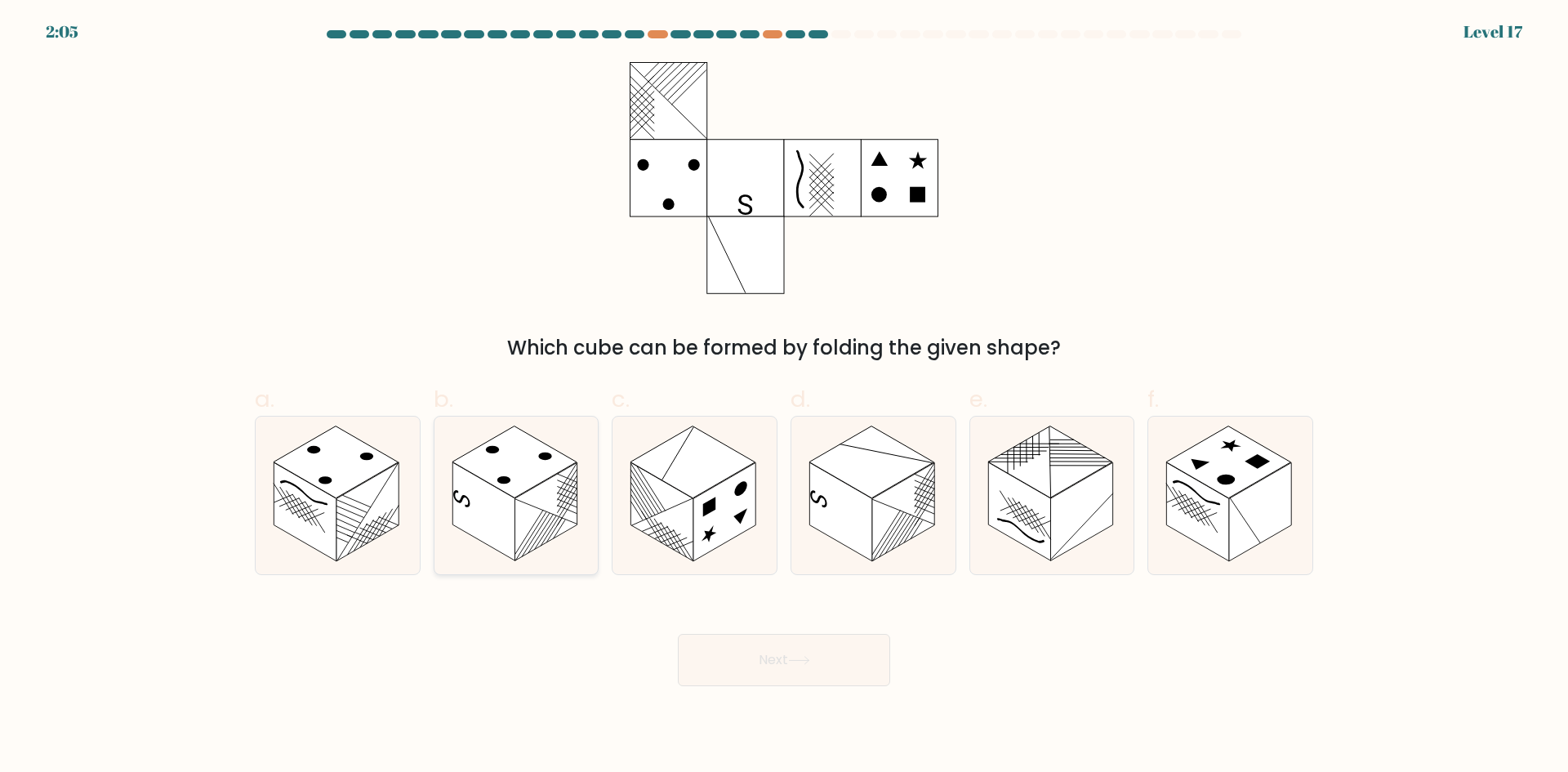
click at [565, 521] on rect at bounding box center [545, 512] width 62 height 99
click at [784, 397] on input "b." at bounding box center [784, 392] width 1 height 10
radio input "true"
click at [781, 649] on button "Next" at bounding box center [784, 659] width 213 height 52
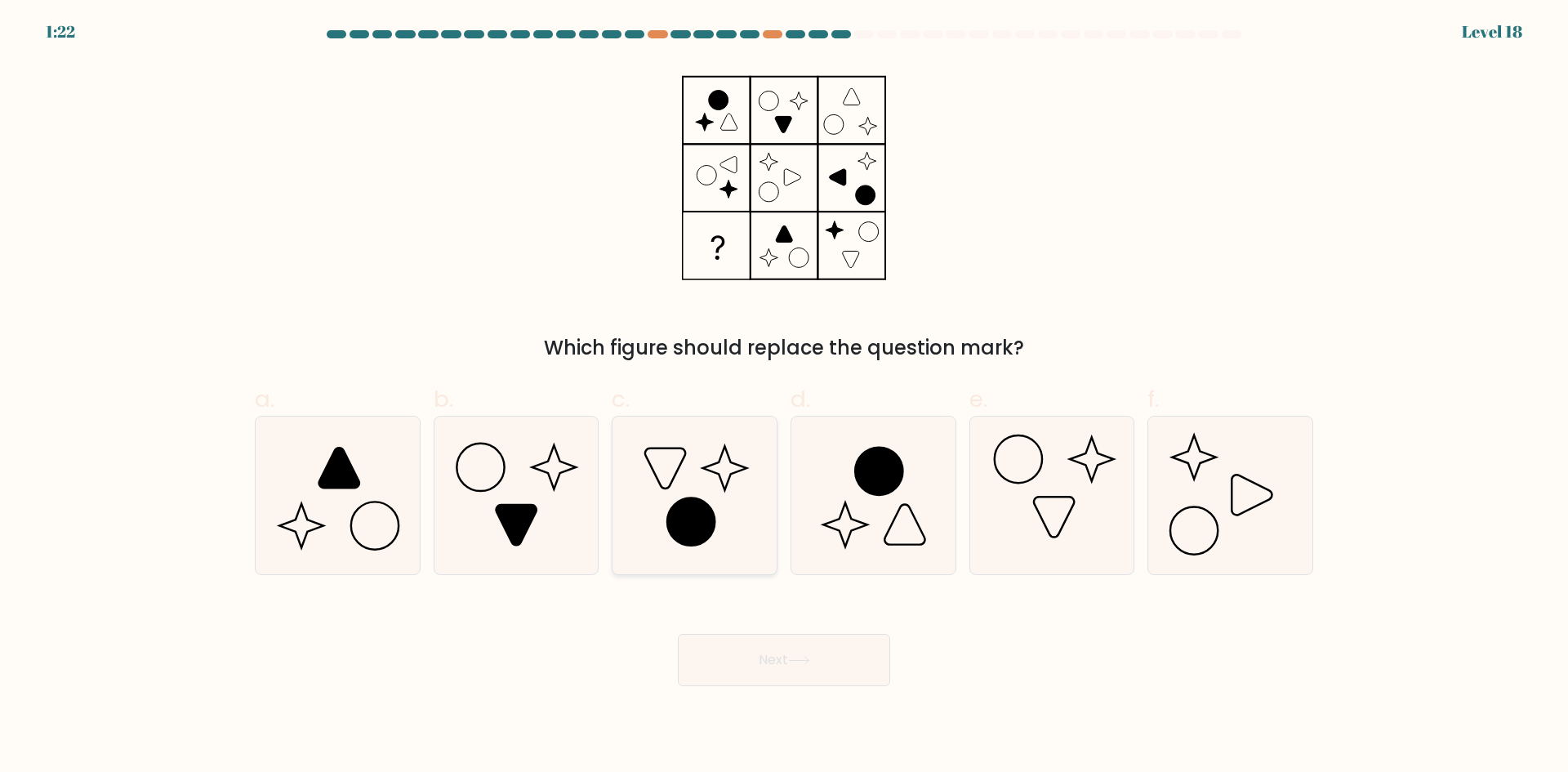
click at [711, 525] on icon at bounding box center [691, 521] width 47 height 47
click at [784, 397] on input "c." at bounding box center [784, 392] width 1 height 10
radio input "true"
click at [774, 659] on button "Next" at bounding box center [784, 659] width 213 height 52
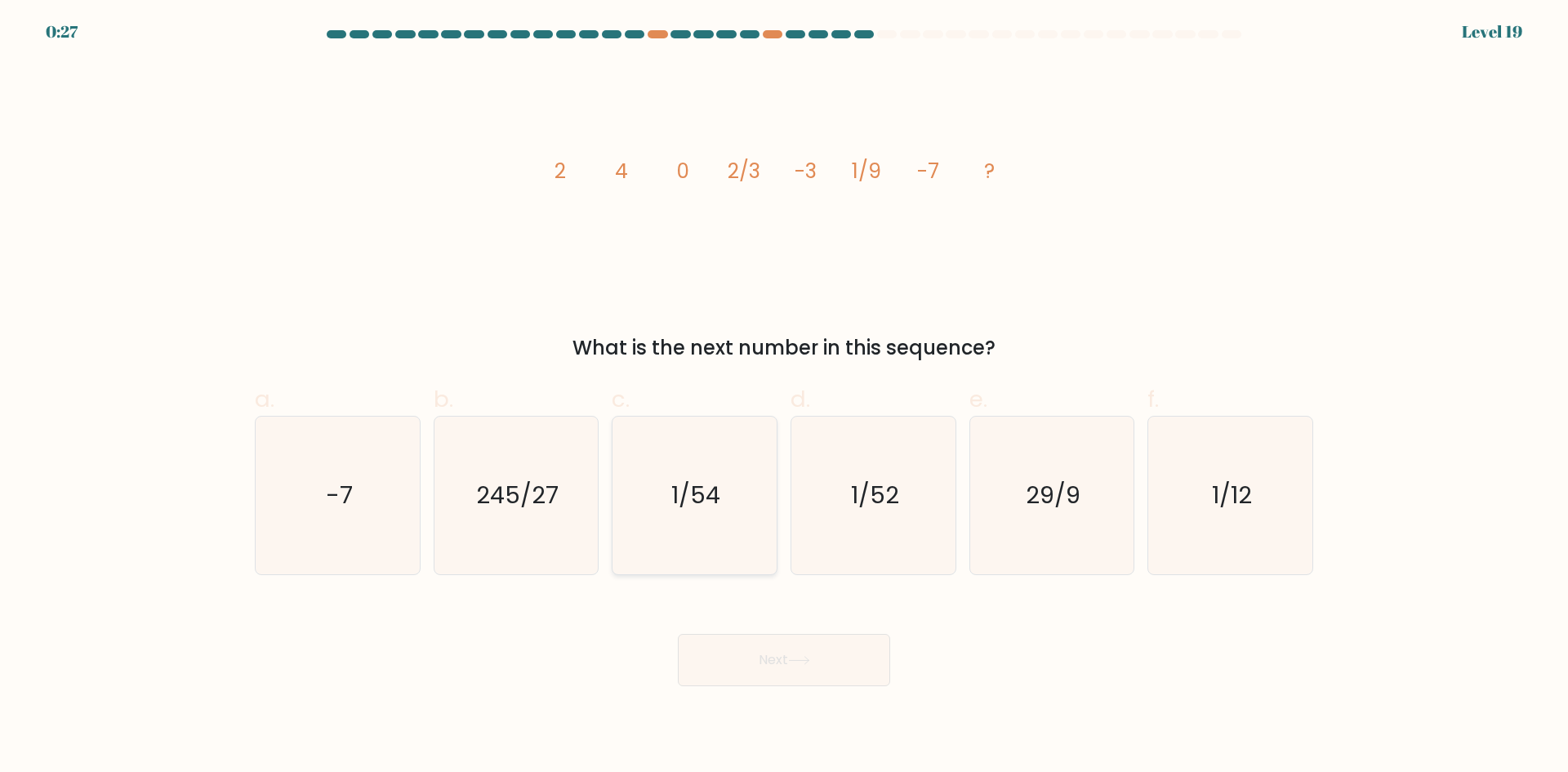
drag, startPoint x: 540, startPoint y: 516, endPoint x: 663, endPoint y: 553, distance: 128.4
click at [542, 516] on icon "245/27" at bounding box center [516, 495] width 158 height 158
click at [784, 397] on input "b. 245/27" at bounding box center [784, 392] width 1 height 10
radio input "true"
click at [793, 660] on icon at bounding box center [799, 660] width 22 height 9
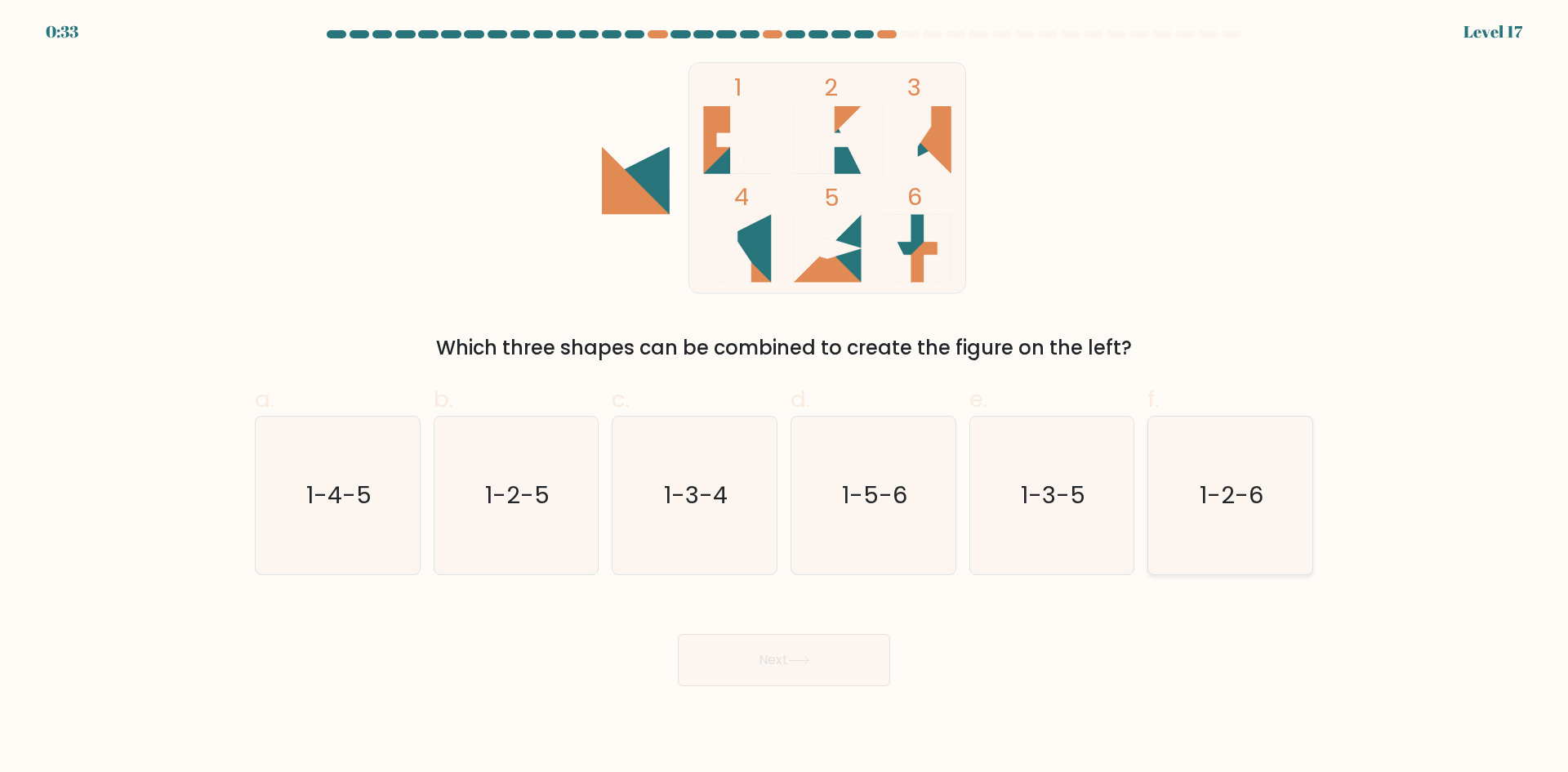
click at [1259, 482] on text "1-2-6" at bounding box center [1232, 495] width 64 height 32
click at [784, 397] on input "f. 1-2-6" at bounding box center [784, 392] width 1 height 10
radio input "true"
click at [844, 661] on button "Next" at bounding box center [784, 659] width 213 height 52
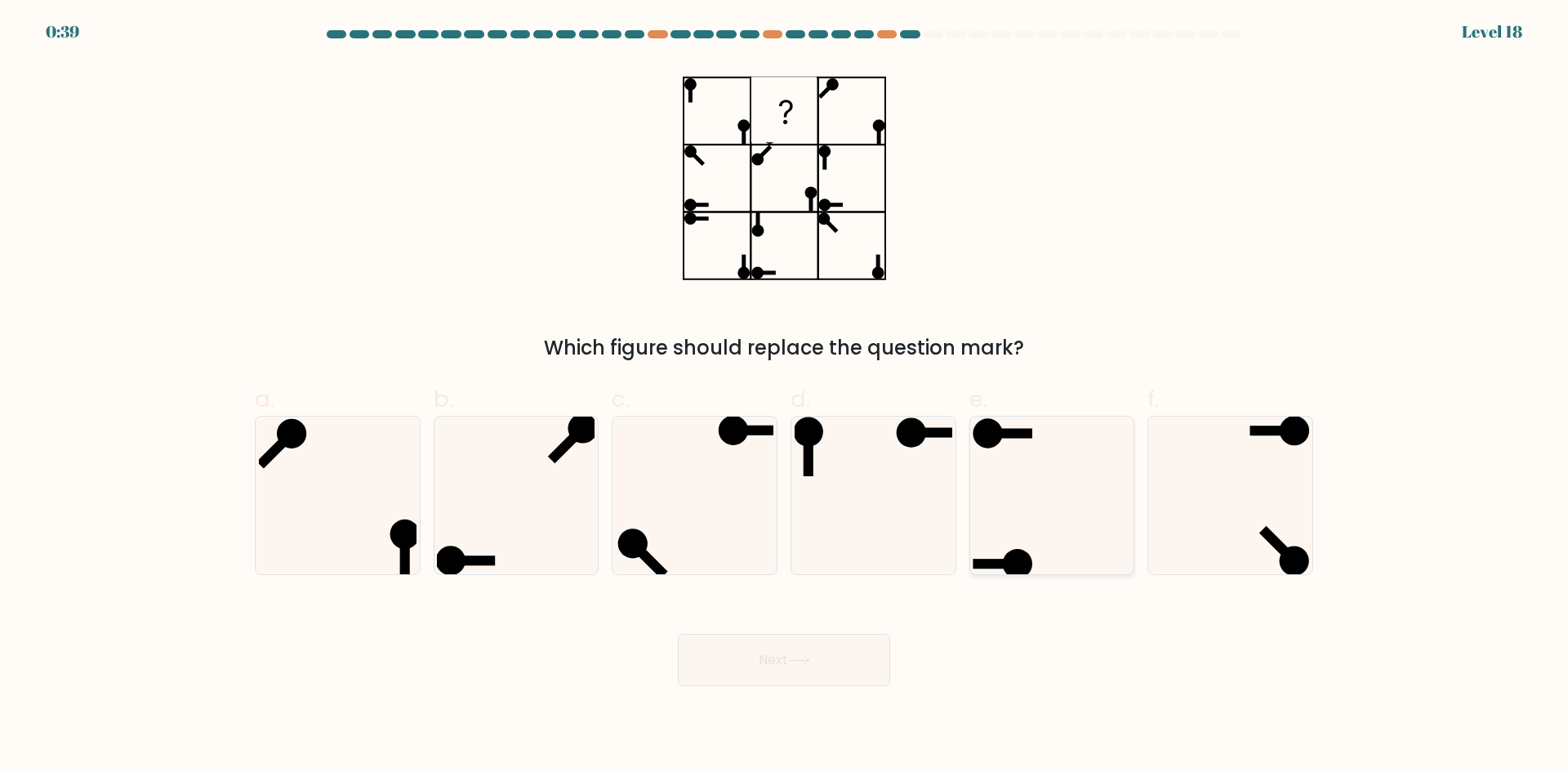
click at [1061, 518] on icon at bounding box center [1051, 495] width 158 height 158
click at [784, 397] on input "e." at bounding box center [784, 392] width 1 height 10
radio input "true"
click at [852, 670] on button "Next" at bounding box center [784, 659] width 213 height 52
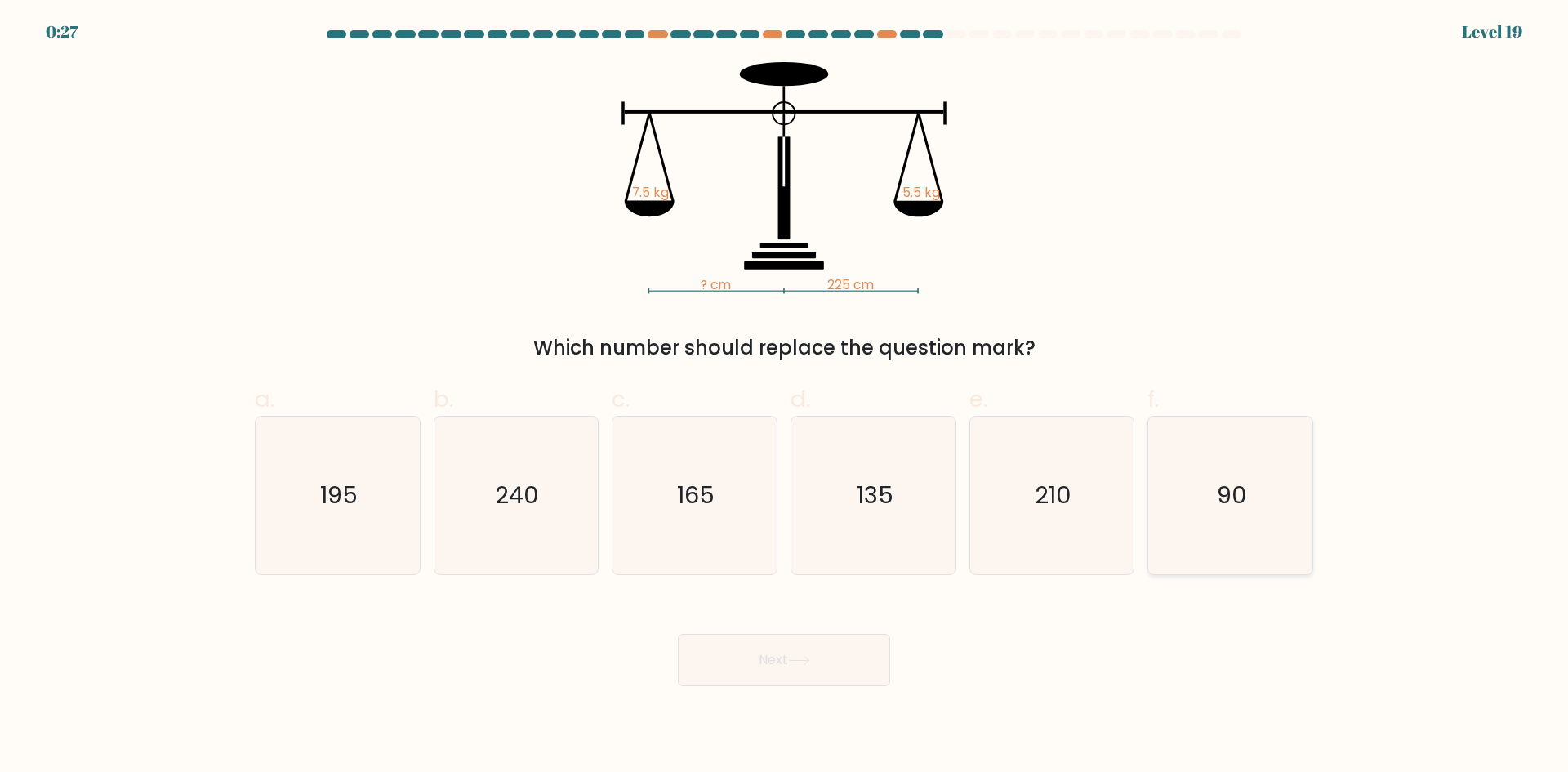
click at [1230, 524] on icon "90" at bounding box center [1230, 495] width 158 height 158
click at [784, 397] on input "f. 90" at bounding box center [784, 392] width 1 height 10
radio input "true"
click at [835, 663] on button "Next" at bounding box center [784, 659] width 213 height 52
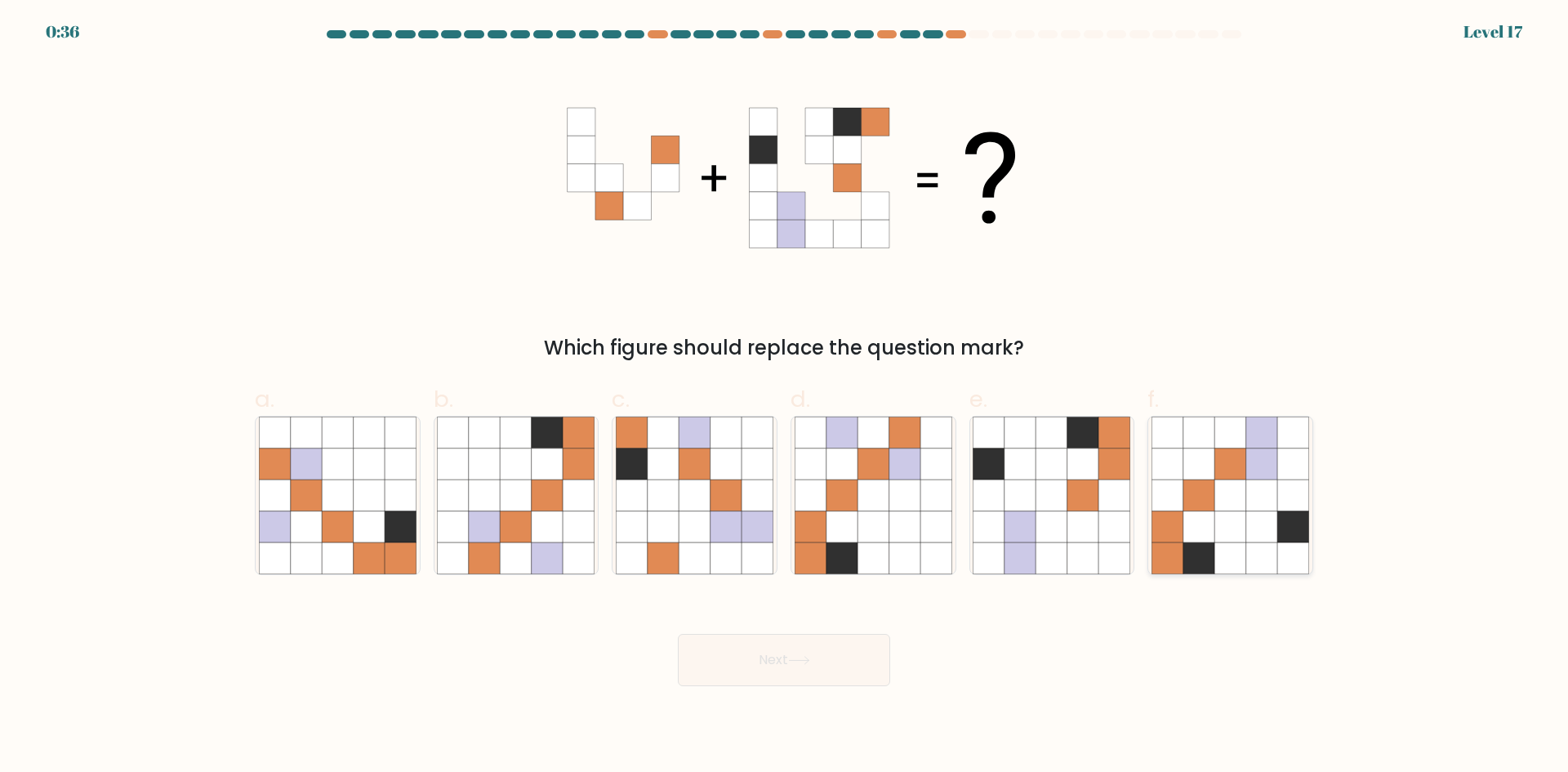
click at [1233, 502] on icon at bounding box center [1230, 495] width 31 height 31
click at [784, 397] on input "f." at bounding box center [784, 392] width 1 height 10
radio input "true"
click at [860, 653] on button "Next" at bounding box center [784, 659] width 213 height 52
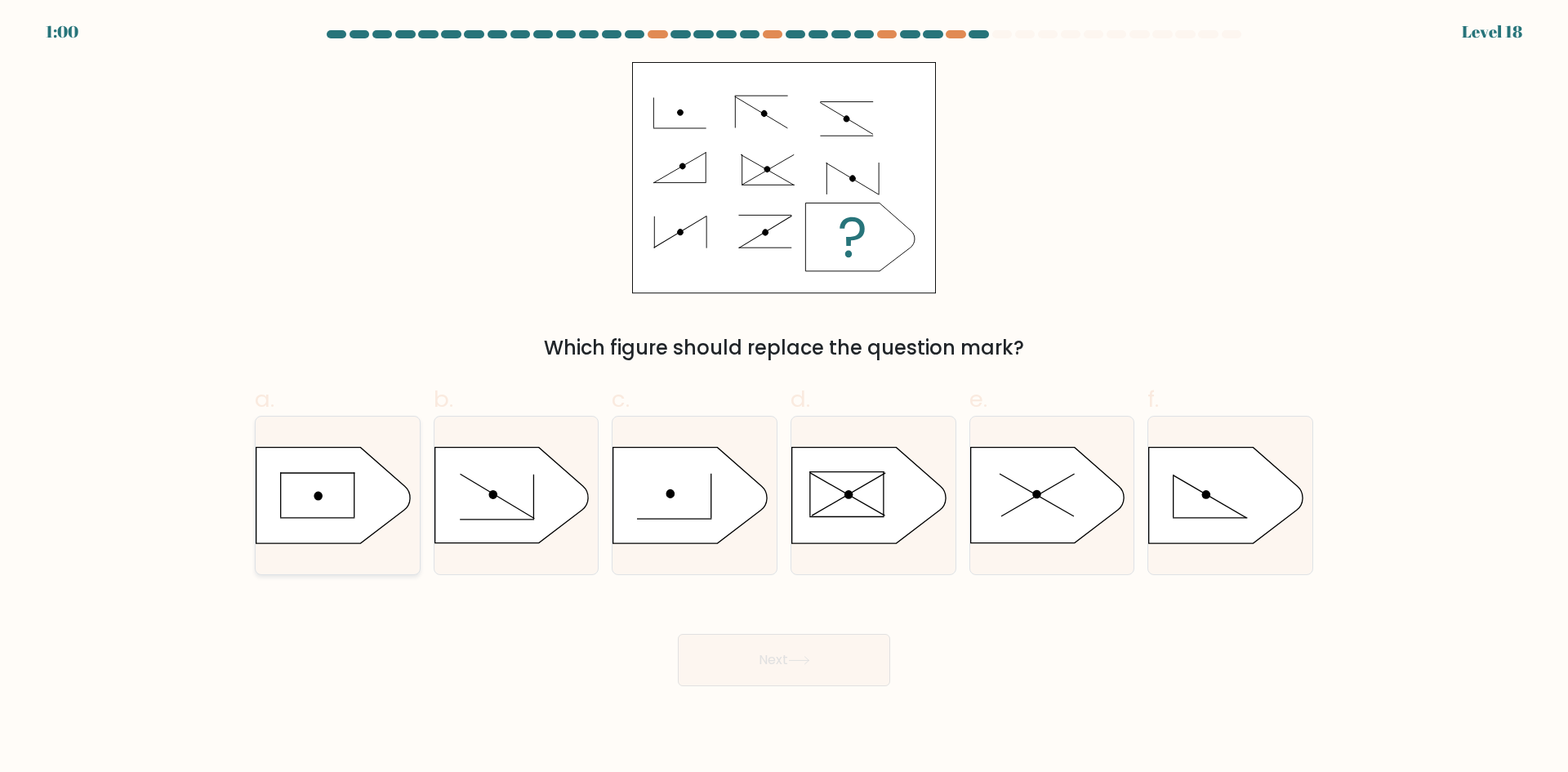
click at [337, 508] on icon at bounding box center [333, 495] width 154 height 96
click at [784, 397] on input "a." at bounding box center [784, 392] width 1 height 10
radio input "true"
click at [741, 652] on button "Next" at bounding box center [784, 659] width 213 height 52
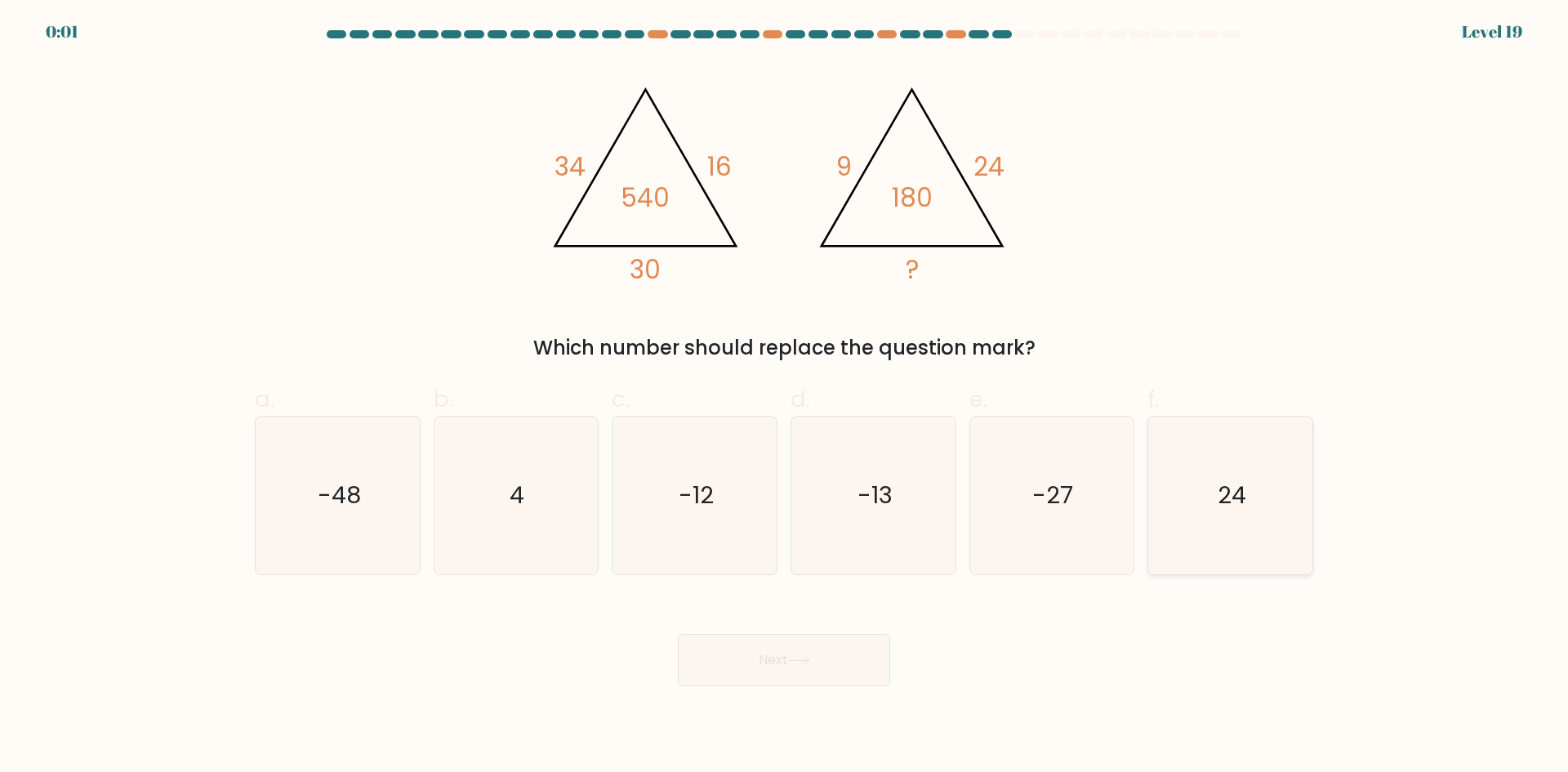
drag, startPoint x: 1221, startPoint y: 524, endPoint x: 825, endPoint y: 687, distance: 428.2
click at [1221, 524] on icon "24" at bounding box center [1230, 495] width 158 height 158
click at [784, 397] on input "f. 24" at bounding box center [784, 392] width 1 height 10
radio input "true"
click at [816, 658] on button "Next" at bounding box center [784, 659] width 213 height 52
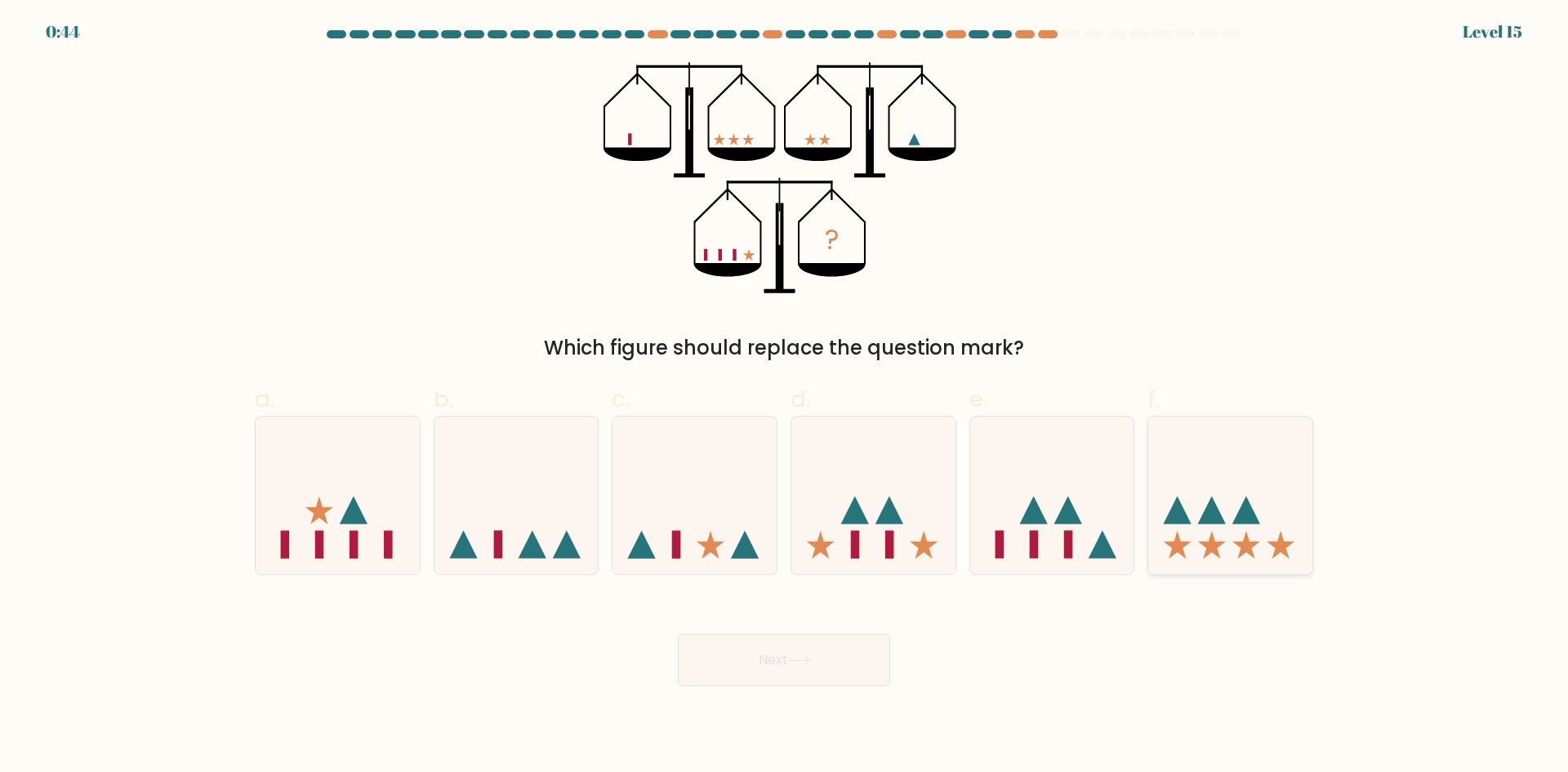
click at [1254, 515] on icon at bounding box center [1246, 511] width 28 height 28
click at [784, 397] on input "f." at bounding box center [784, 392] width 1 height 10
radio input "true"
click at [863, 667] on button "Next" at bounding box center [784, 659] width 213 height 52
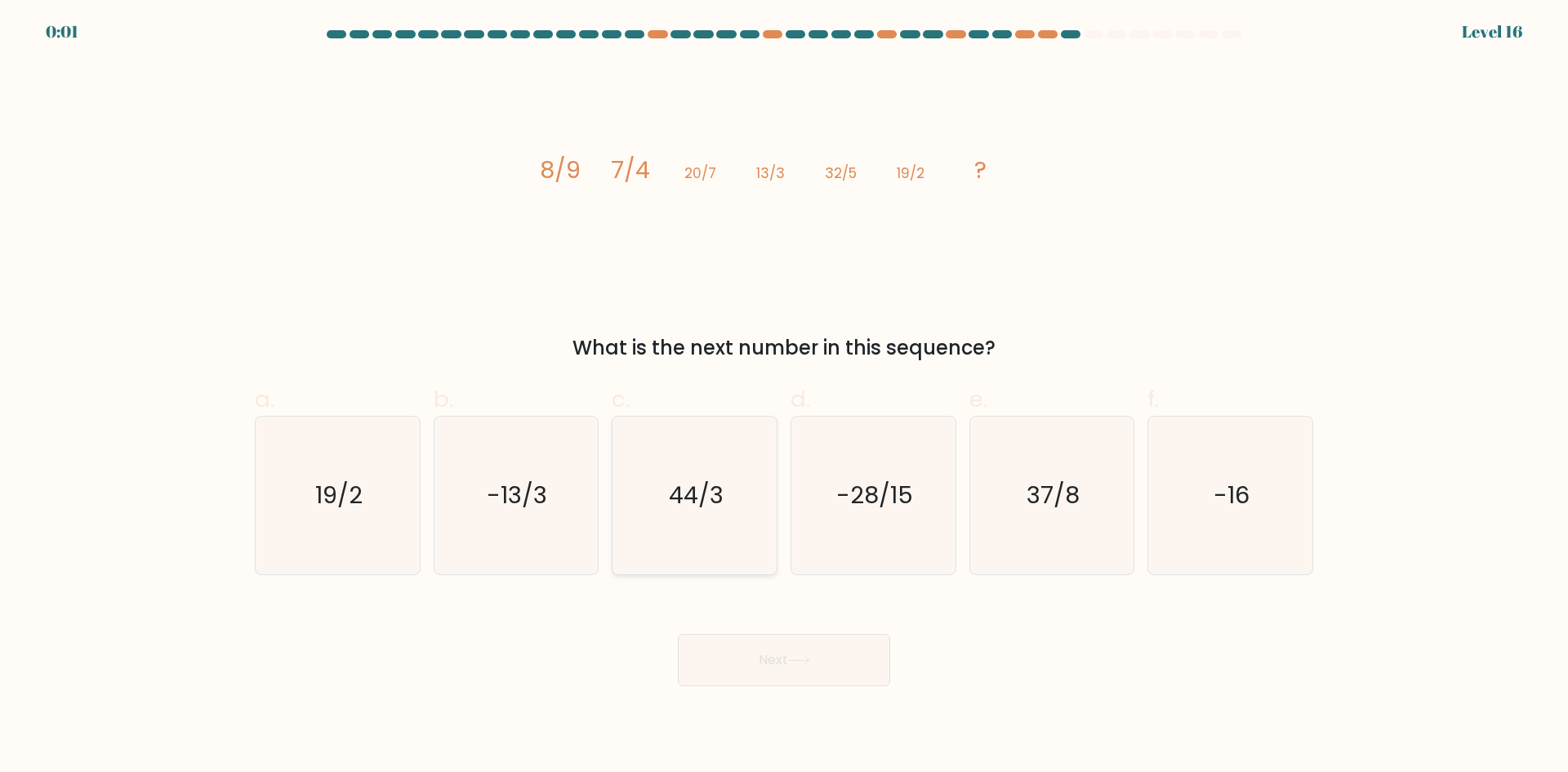
click at [696, 524] on icon "44/3" at bounding box center [694, 495] width 158 height 158
click at [784, 397] on input "c. 44/3" at bounding box center [784, 392] width 1 height 10
radio input "true"
click at [810, 673] on button "Next" at bounding box center [784, 659] width 213 height 52
click at [820, 681] on button "Next" at bounding box center [784, 659] width 213 height 52
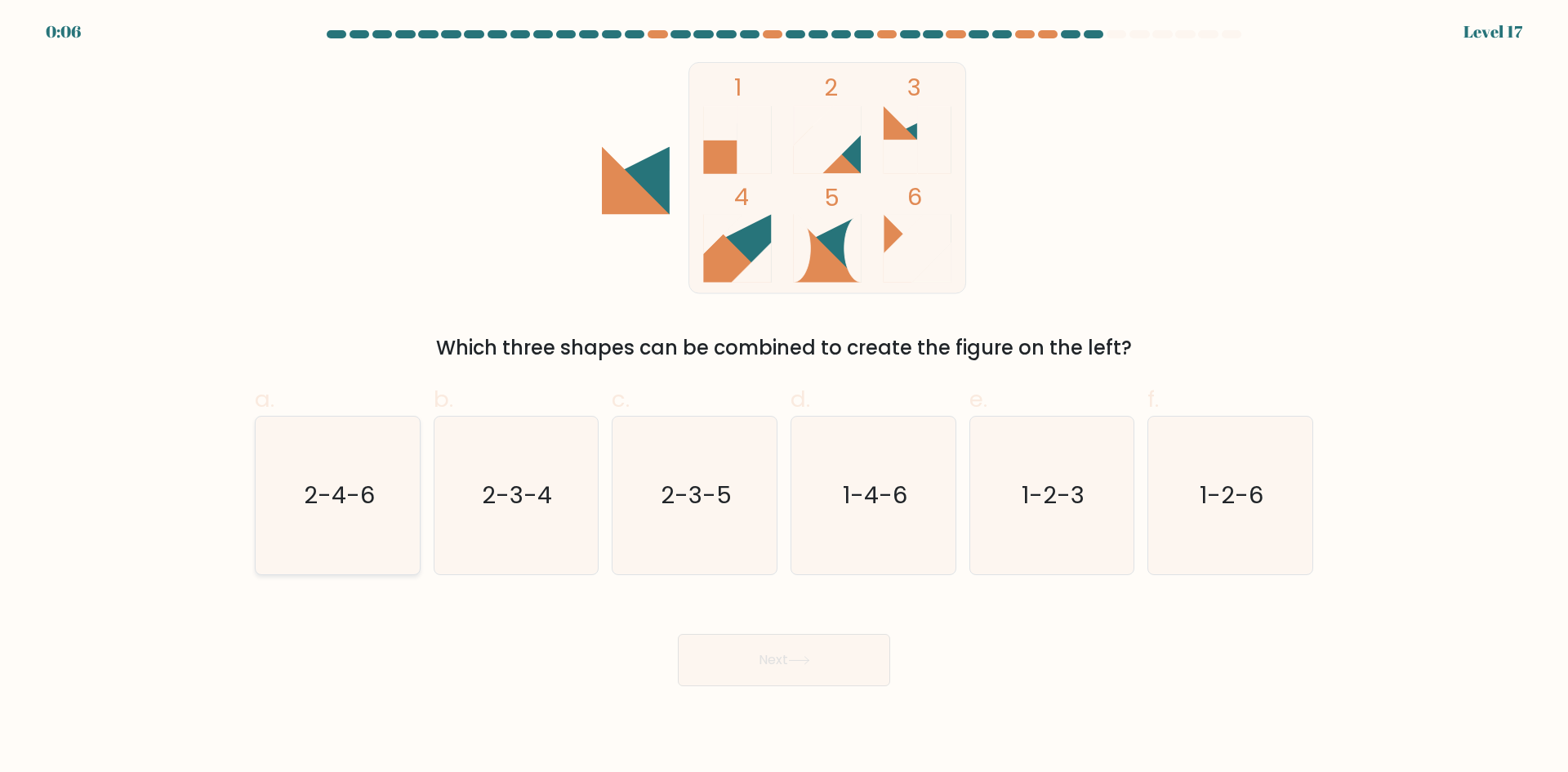
click at [384, 500] on icon "2-4-6" at bounding box center [337, 495] width 158 height 158
click at [784, 397] on input "a. 2-4-6" at bounding box center [784, 392] width 1 height 10
radio input "true"
click at [769, 652] on button "Next" at bounding box center [784, 659] width 213 height 52
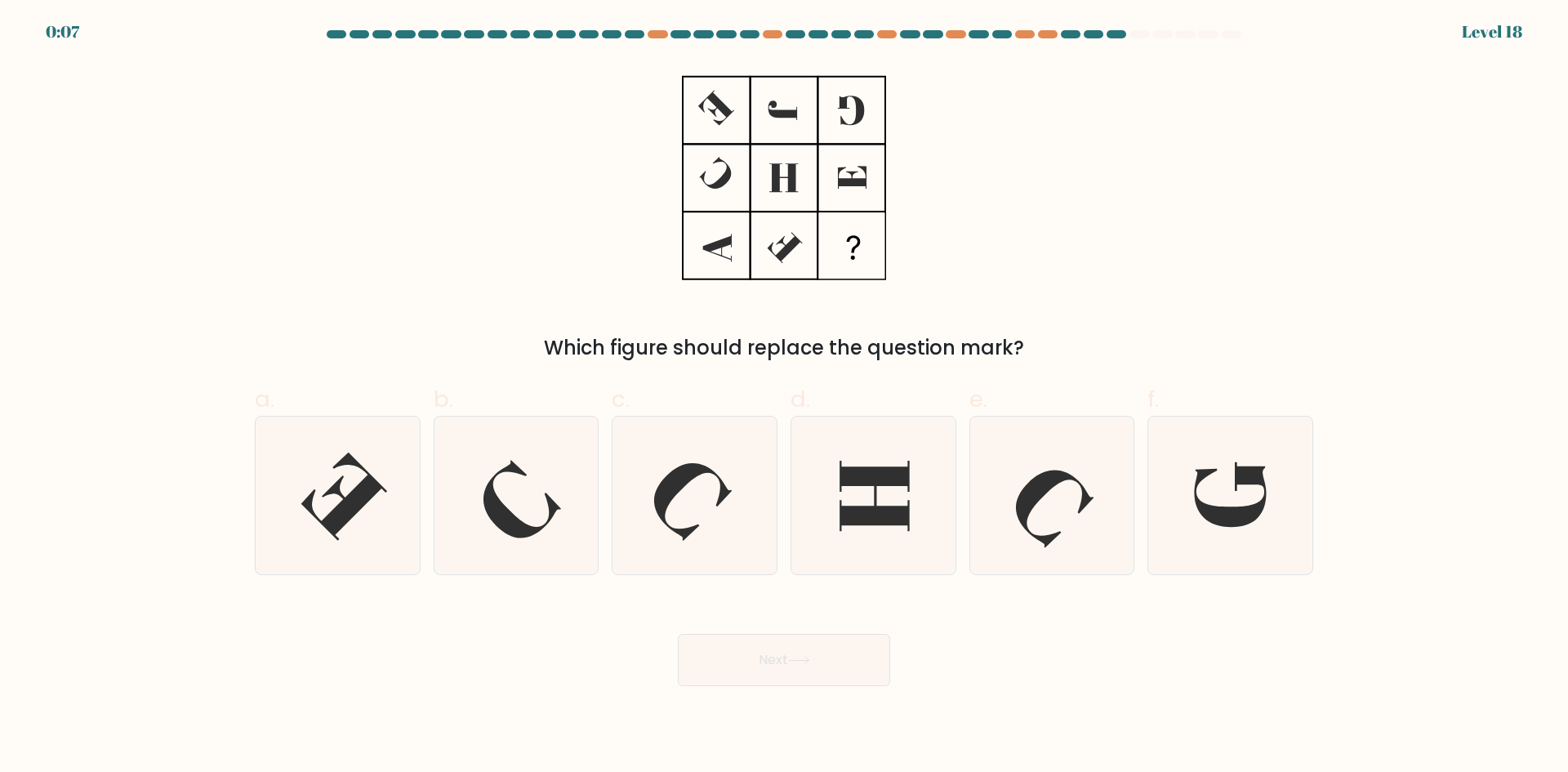
drag, startPoint x: 551, startPoint y: 501, endPoint x: 673, endPoint y: 591, distance: 151.6
click at [554, 501] on icon at bounding box center [522, 499] width 78 height 78
click at [784, 397] on input "b." at bounding box center [784, 392] width 1 height 10
radio input "true"
click at [770, 645] on button "Next" at bounding box center [784, 659] width 213 height 52
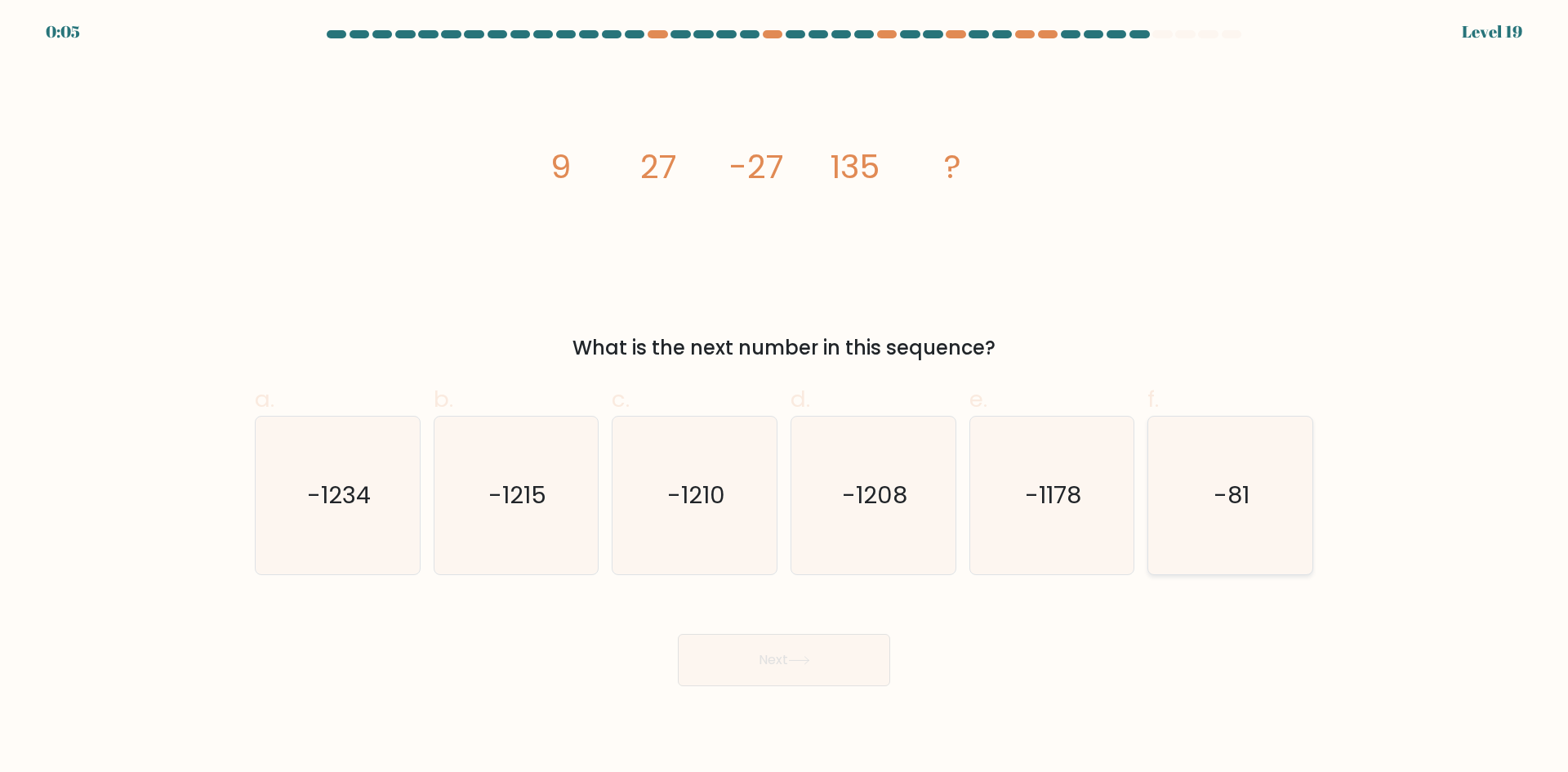
click at [1239, 514] on icon "-81" at bounding box center [1230, 495] width 158 height 158
click at [784, 397] on input "f. -81" at bounding box center [784, 392] width 1 height 10
radio input "true"
click at [855, 670] on button "Next" at bounding box center [784, 659] width 213 height 52
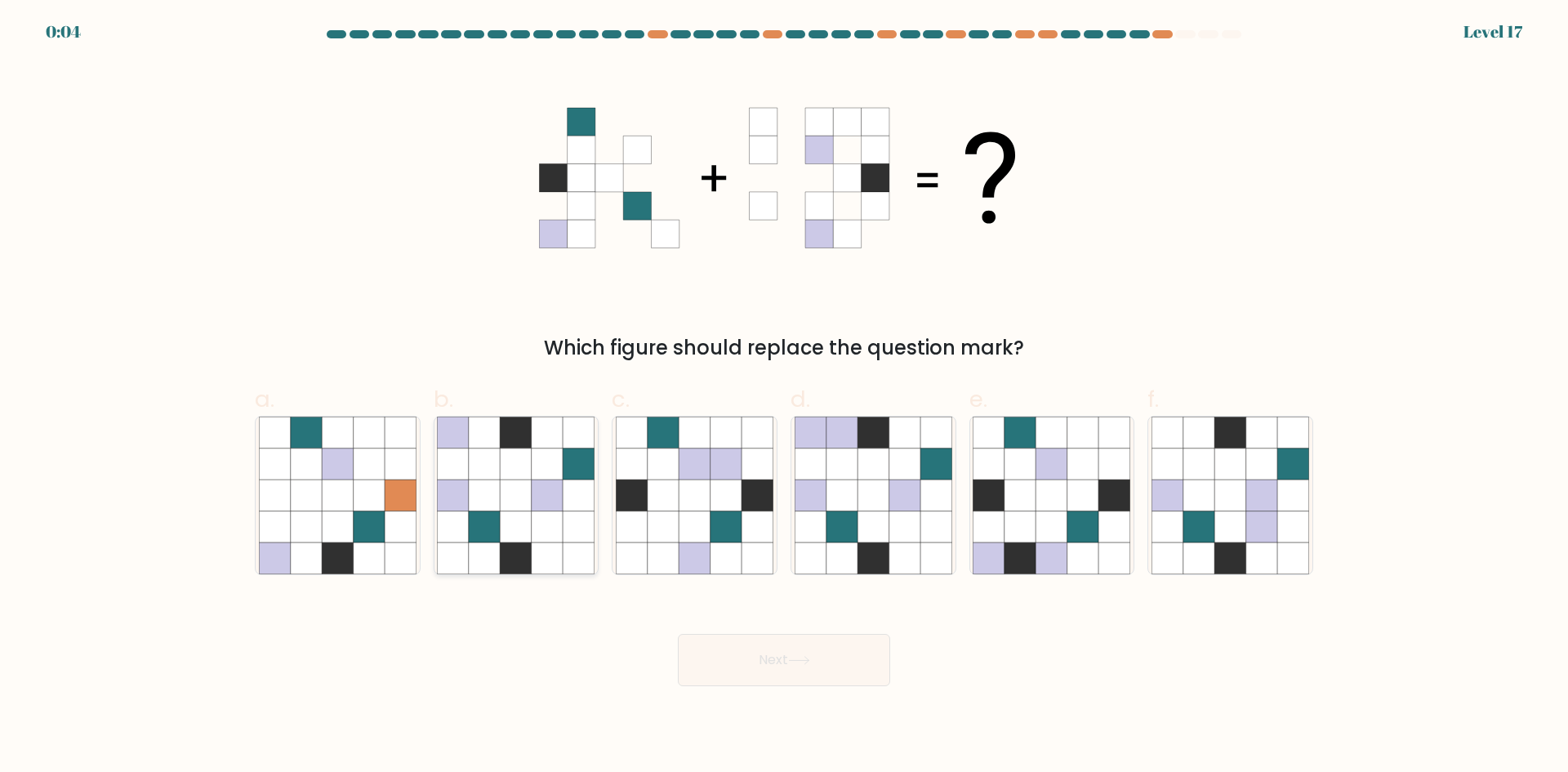
click at [562, 471] on icon at bounding box center [547, 464] width 31 height 31
click at [784, 397] on input "b." at bounding box center [784, 392] width 1 height 10
radio input "true"
click at [807, 648] on button "Next" at bounding box center [784, 659] width 213 height 52
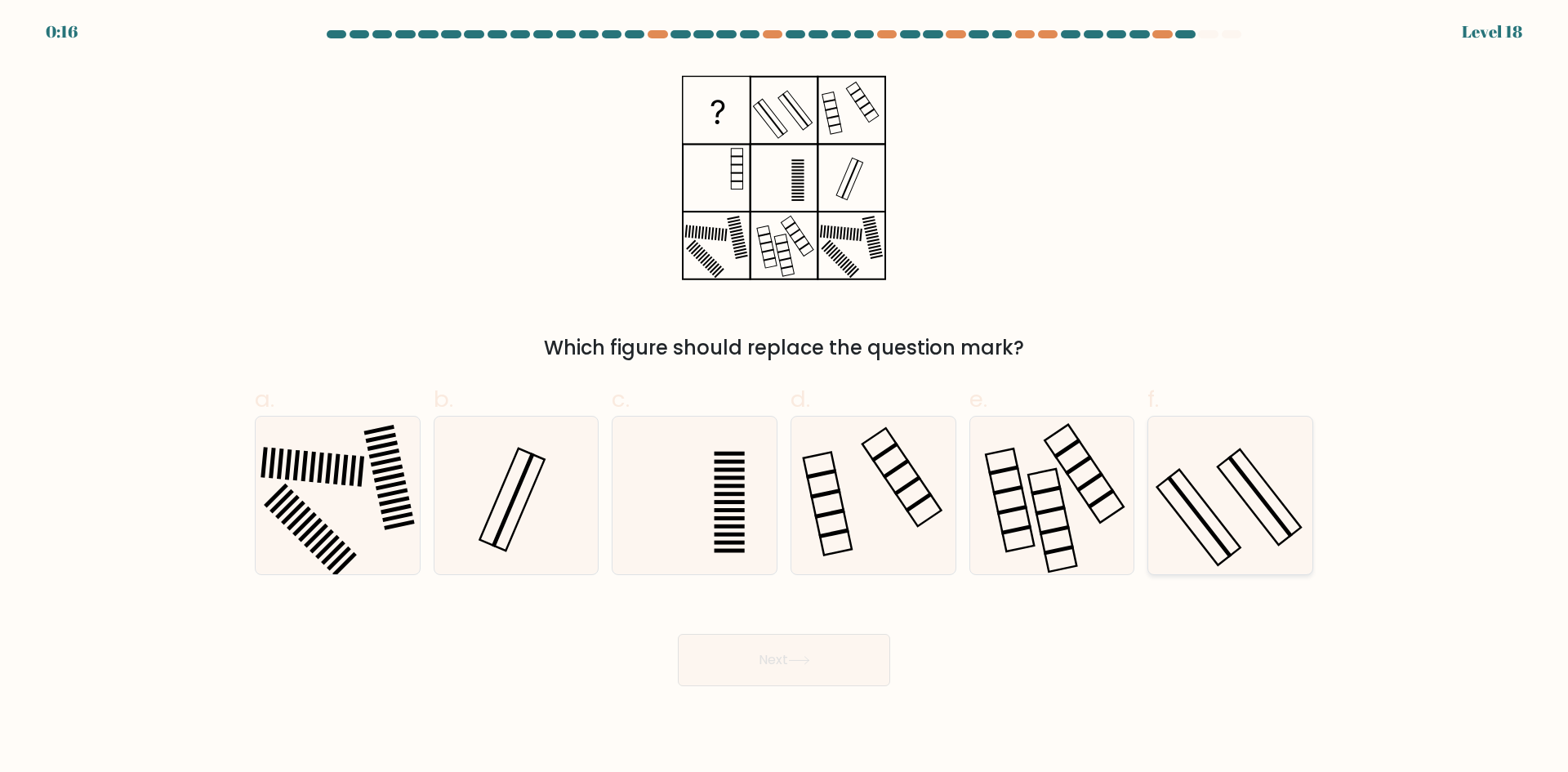
click at [1268, 507] on rect at bounding box center [1260, 496] width 66 height 83
click at [784, 397] on input "f." at bounding box center [784, 392] width 1 height 10
radio input "true"
click at [850, 664] on button "Next" at bounding box center [784, 659] width 213 height 52
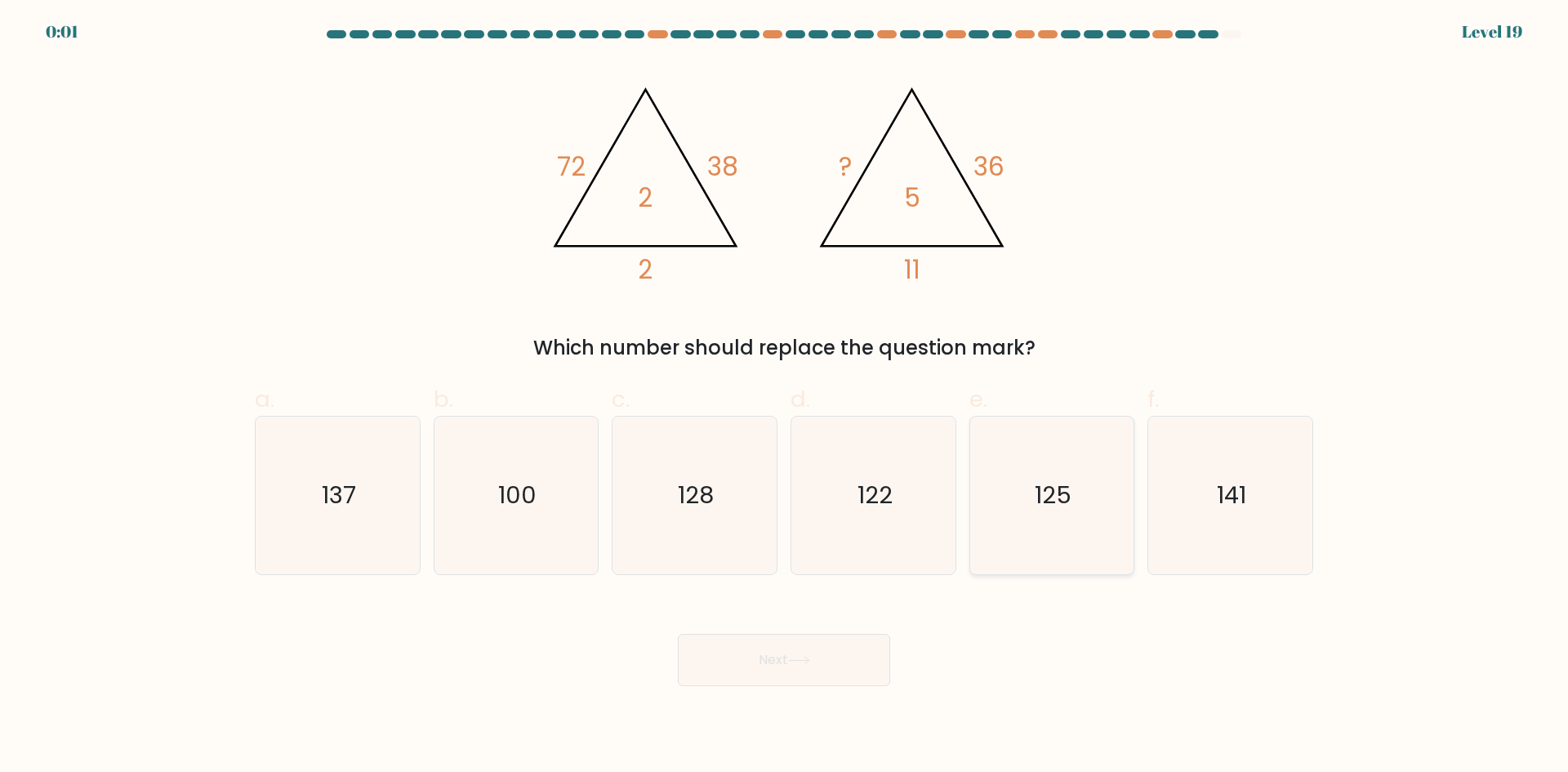
click at [1029, 517] on icon "125" at bounding box center [1051, 495] width 158 height 158
click at [784, 397] on input "e. 125" at bounding box center [784, 392] width 1 height 10
radio input "true"
click at [866, 658] on button "Next" at bounding box center [784, 659] width 213 height 52
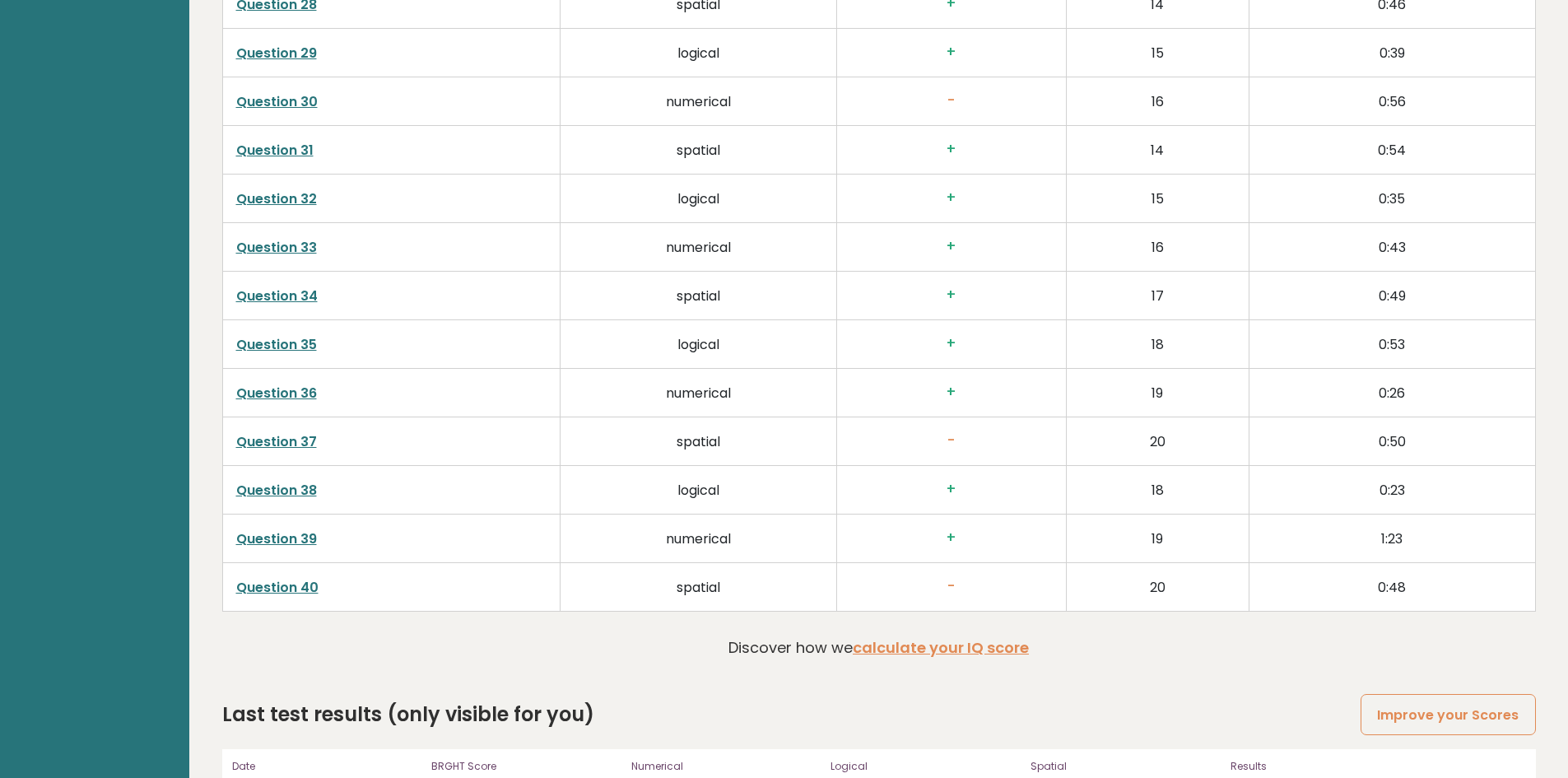
scroll to position [4292, 0]
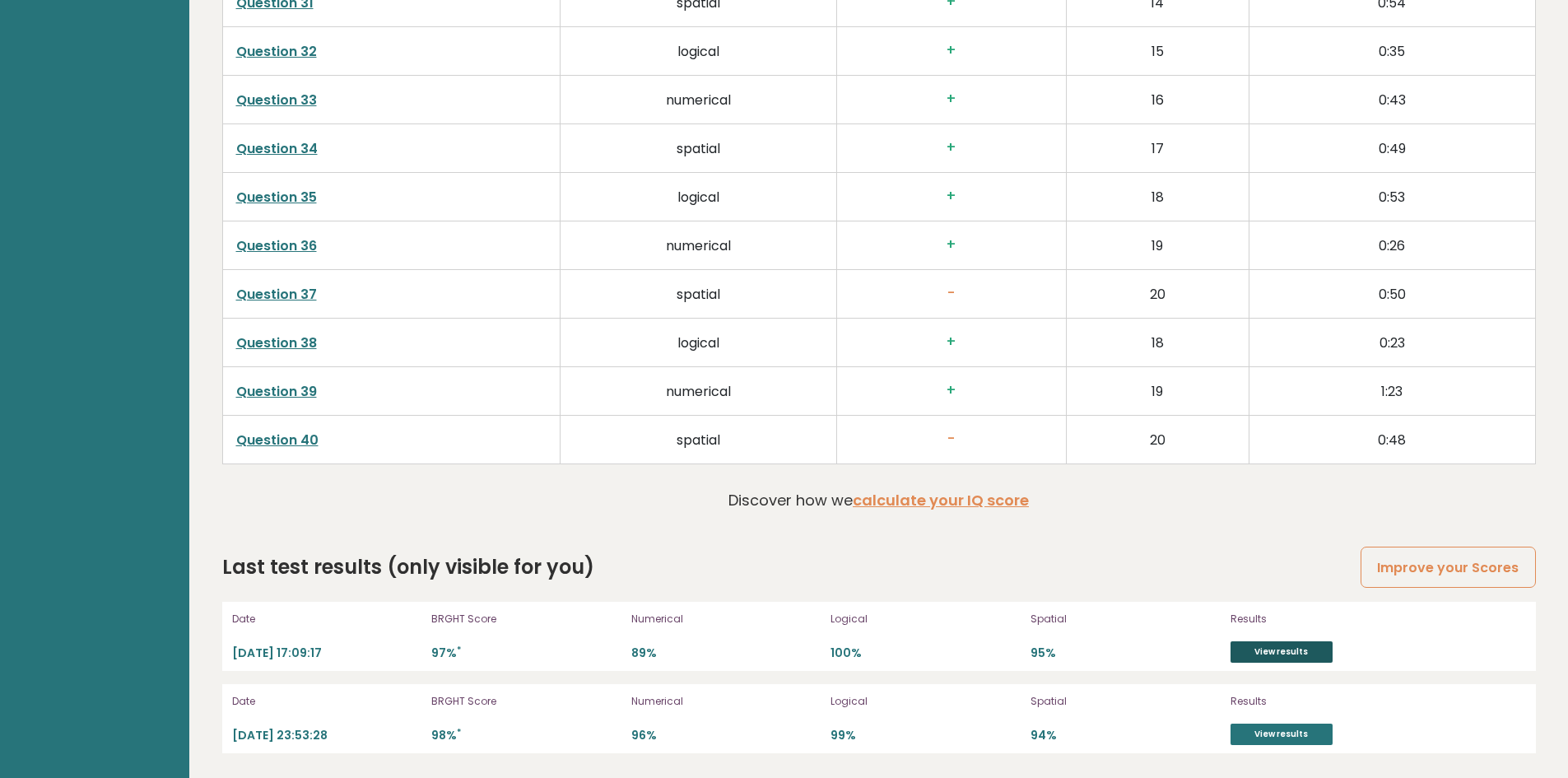
click at [1301, 656] on link "View results" at bounding box center [1281, 651] width 102 height 22
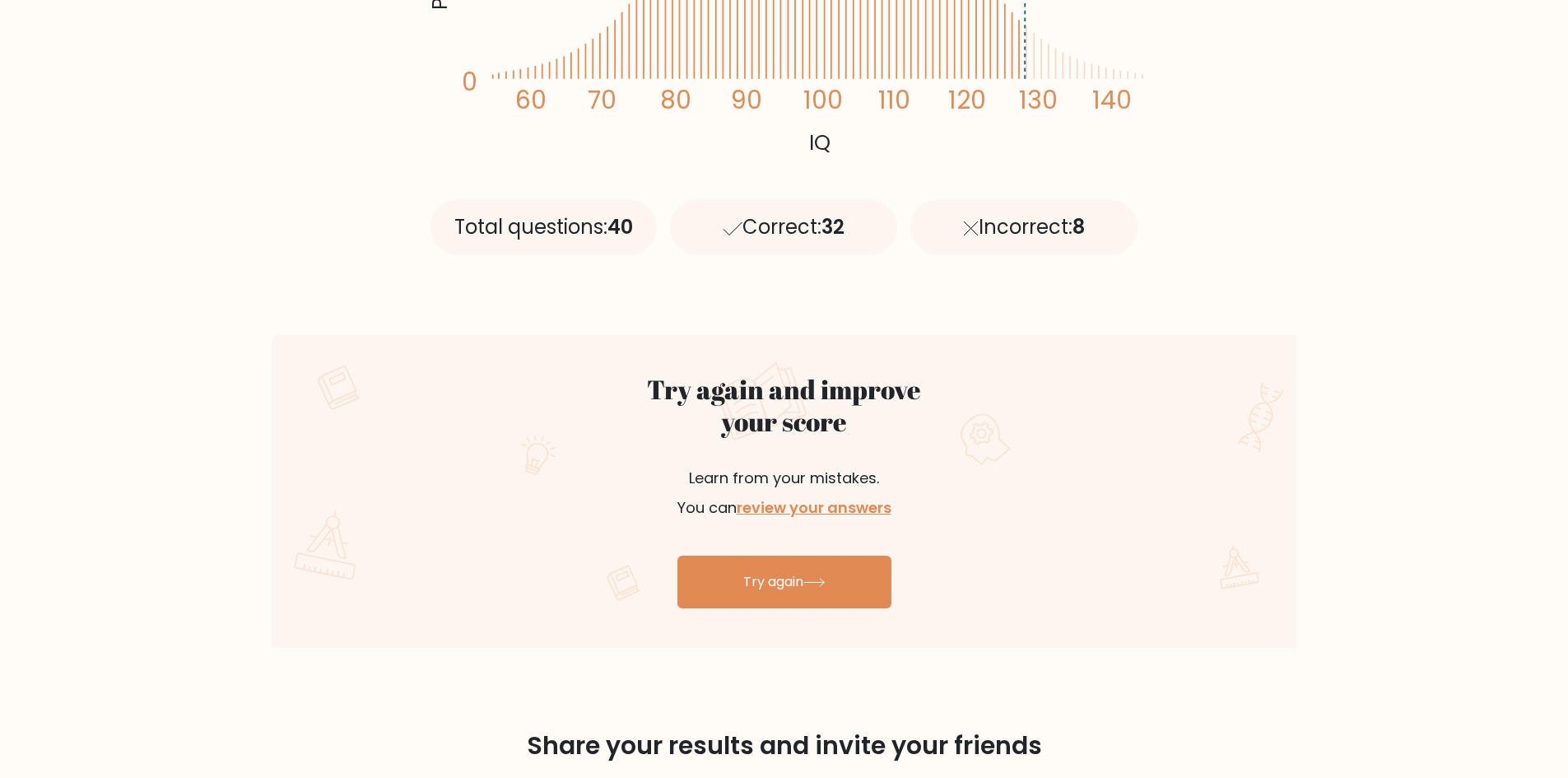
scroll to position [577, 0]
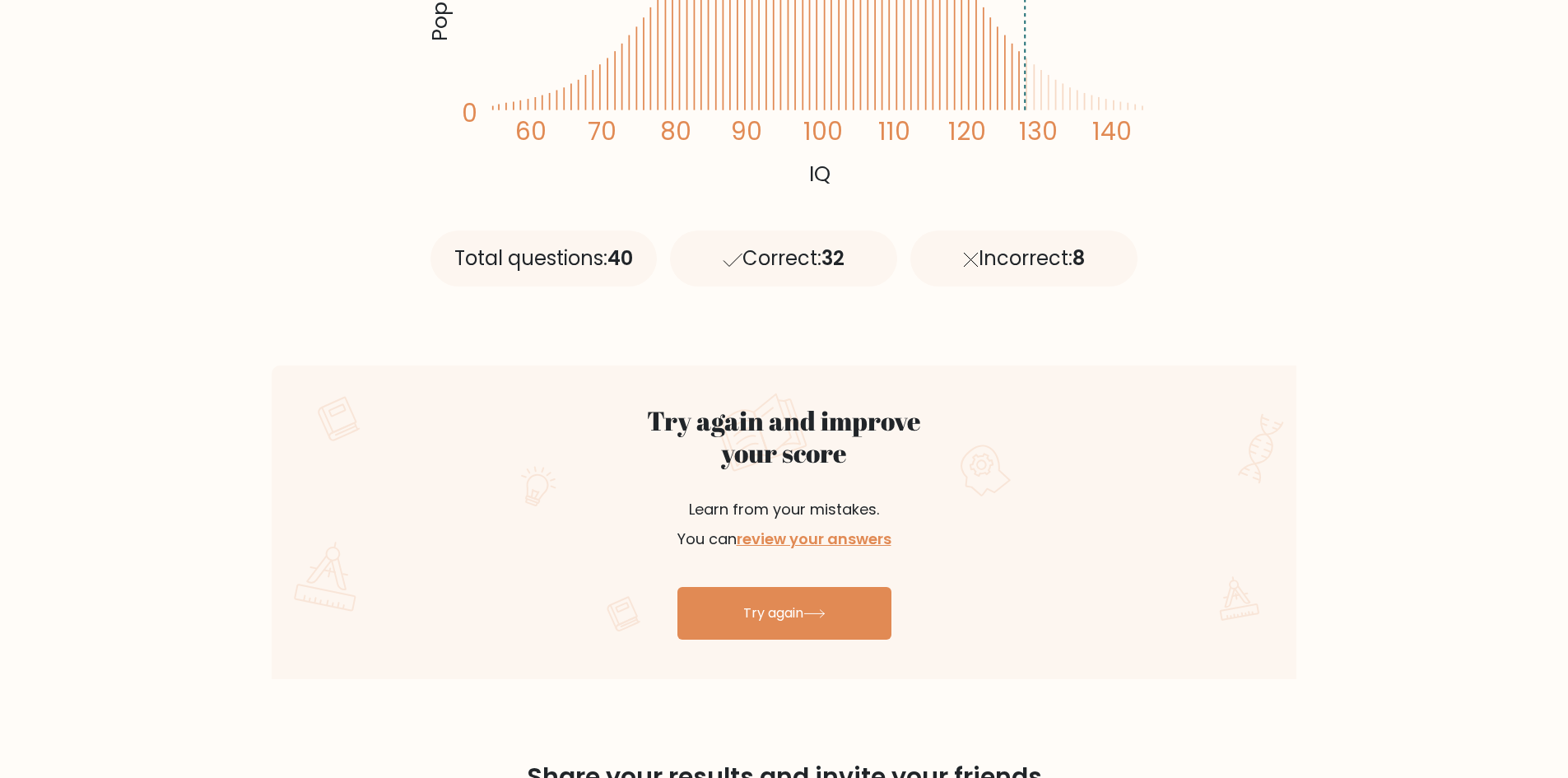
click at [814, 274] on div "Correct: 32" at bounding box center [784, 258] width 227 height 56
click at [963, 262] on icon at bounding box center [971, 260] width 15 height 15
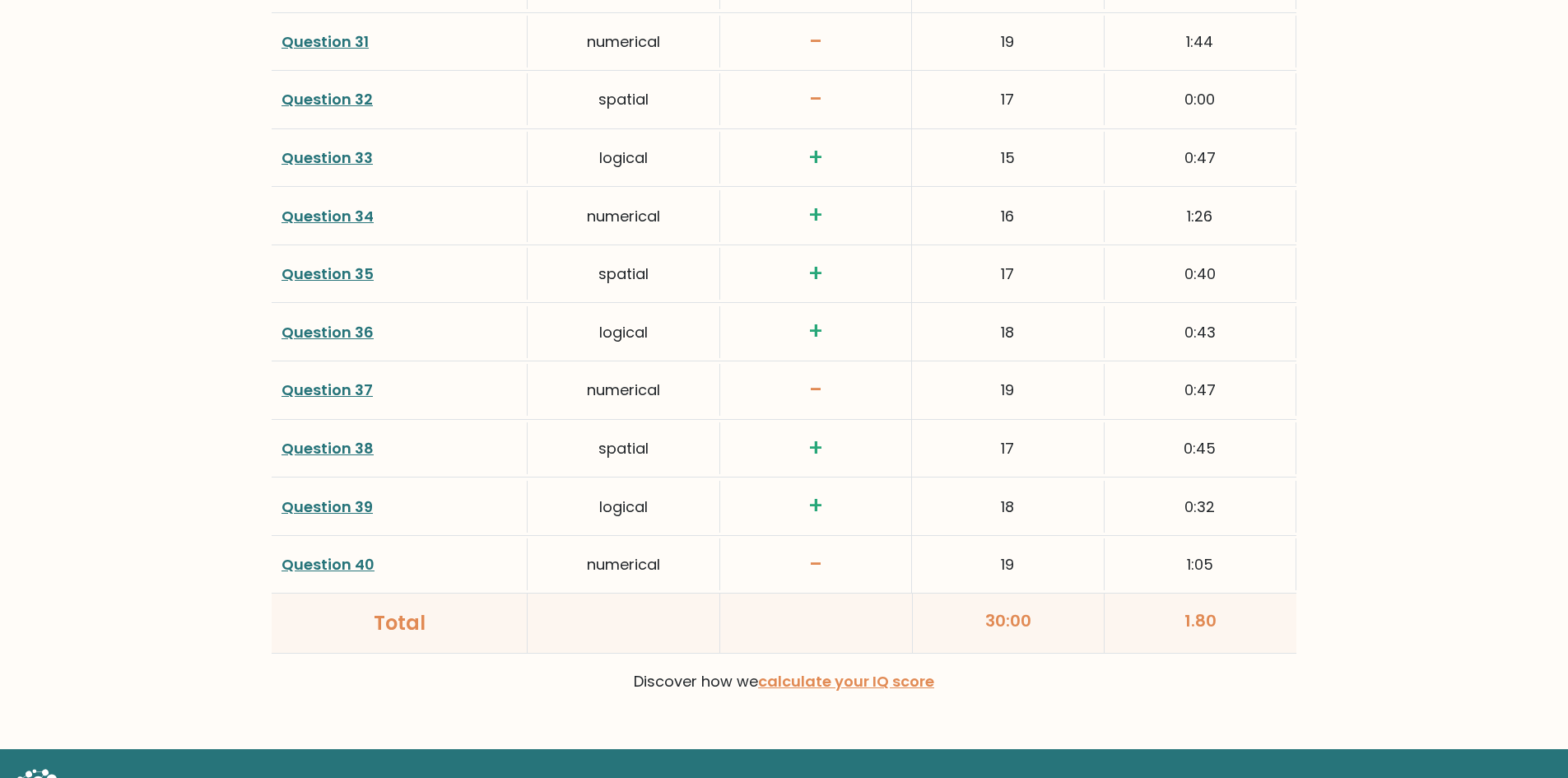
scroll to position [4189, 0]
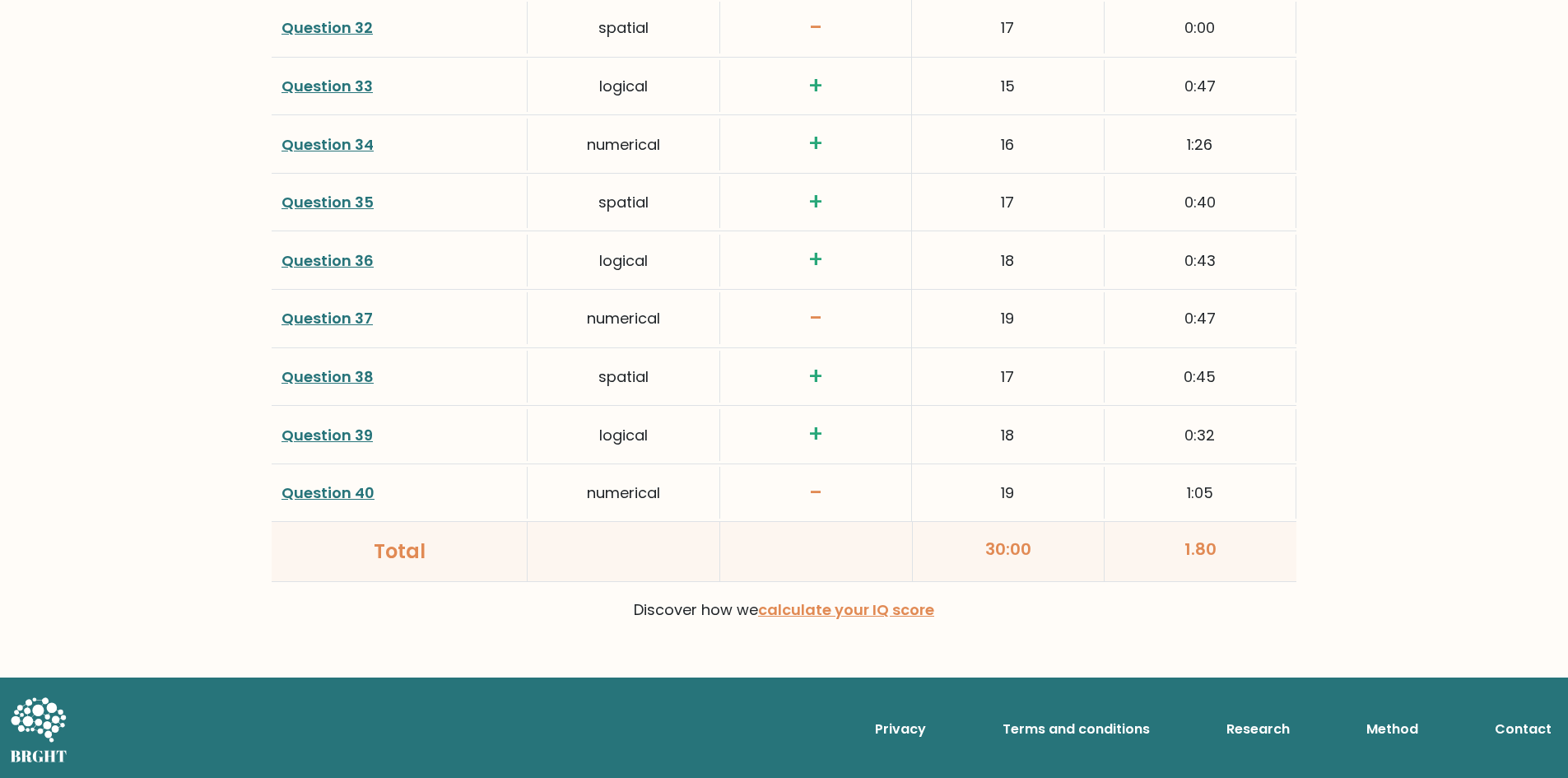
click at [330, 495] on link "Question 40" at bounding box center [328, 493] width 93 height 21
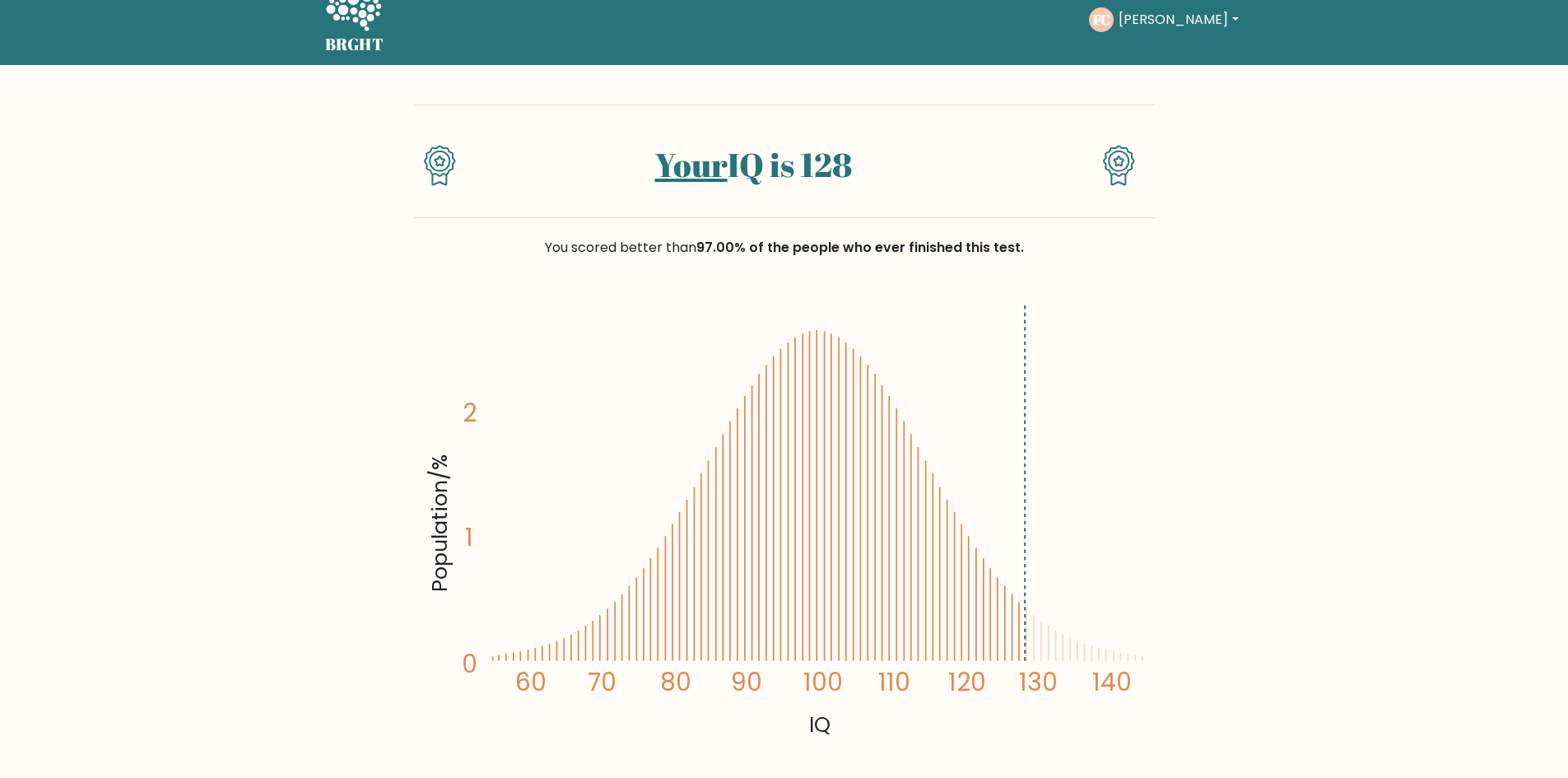
scroll to position [0, 0]
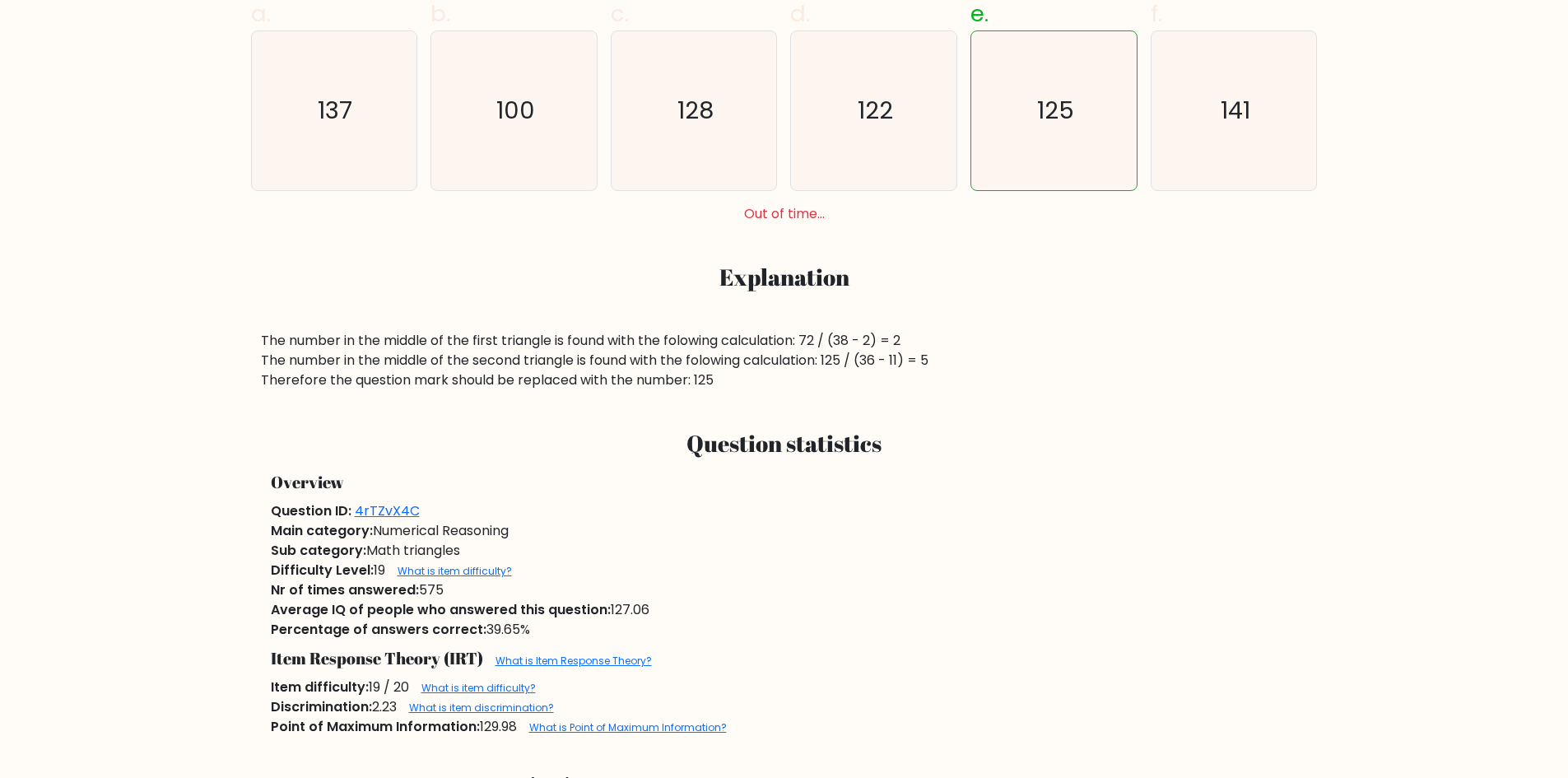
scroll to position [658, 0]
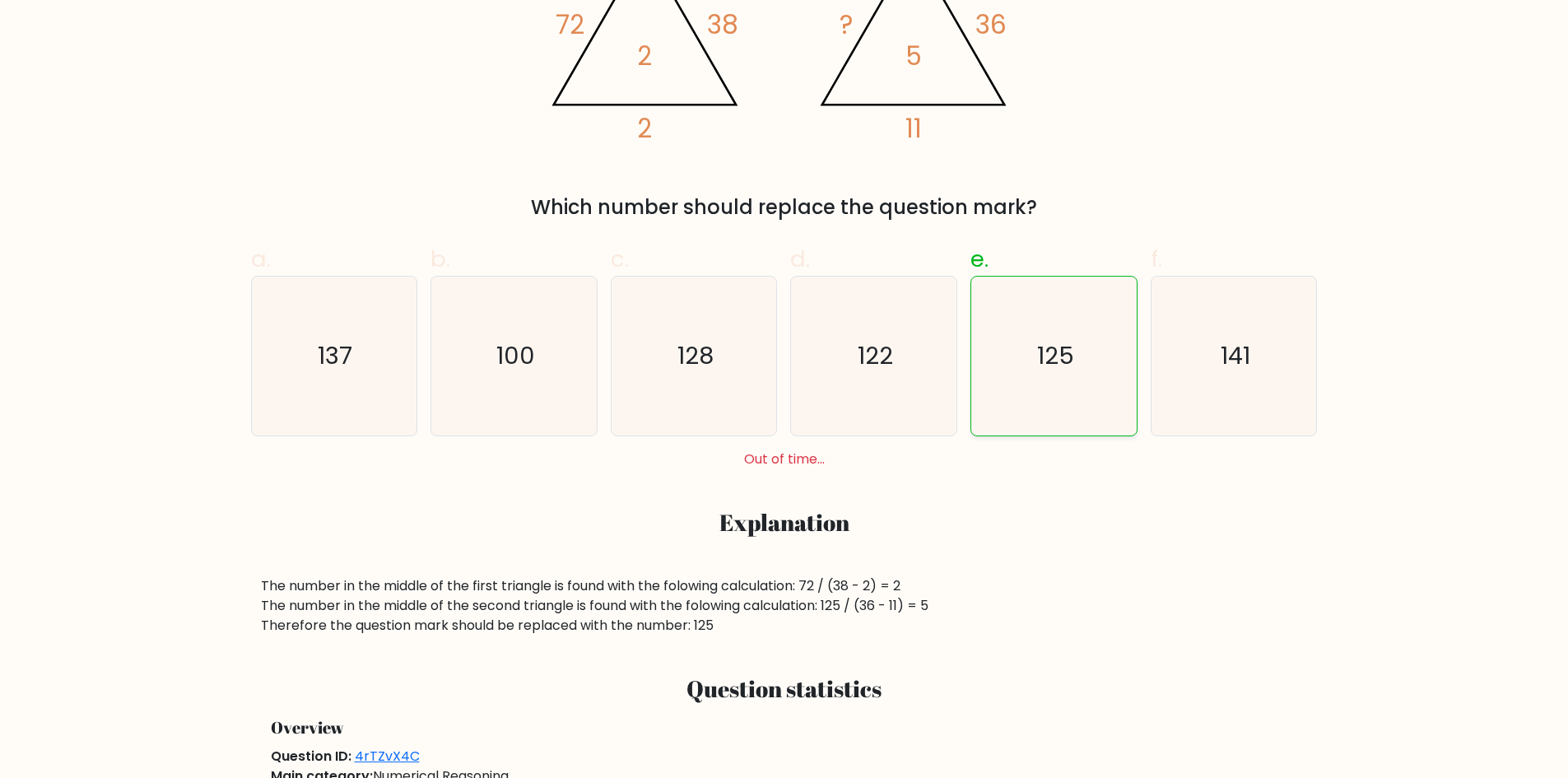
click at [1036, 343] on icon "125" at bounding box center [1054, 355] width 159 height 159
radio input "true"
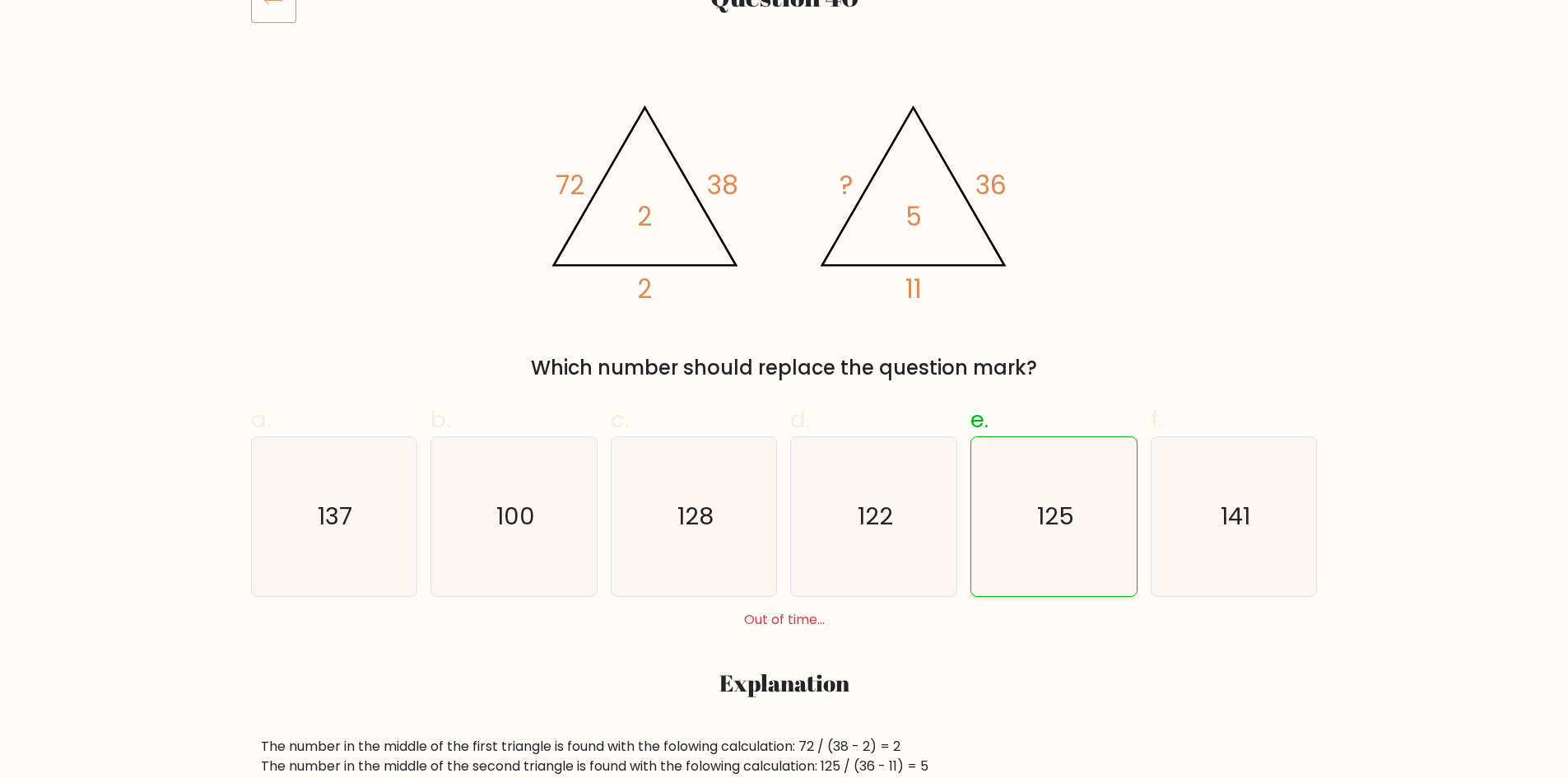
scroll to position [253, 0]
